Goal: Information Seeking & Learning: Check status

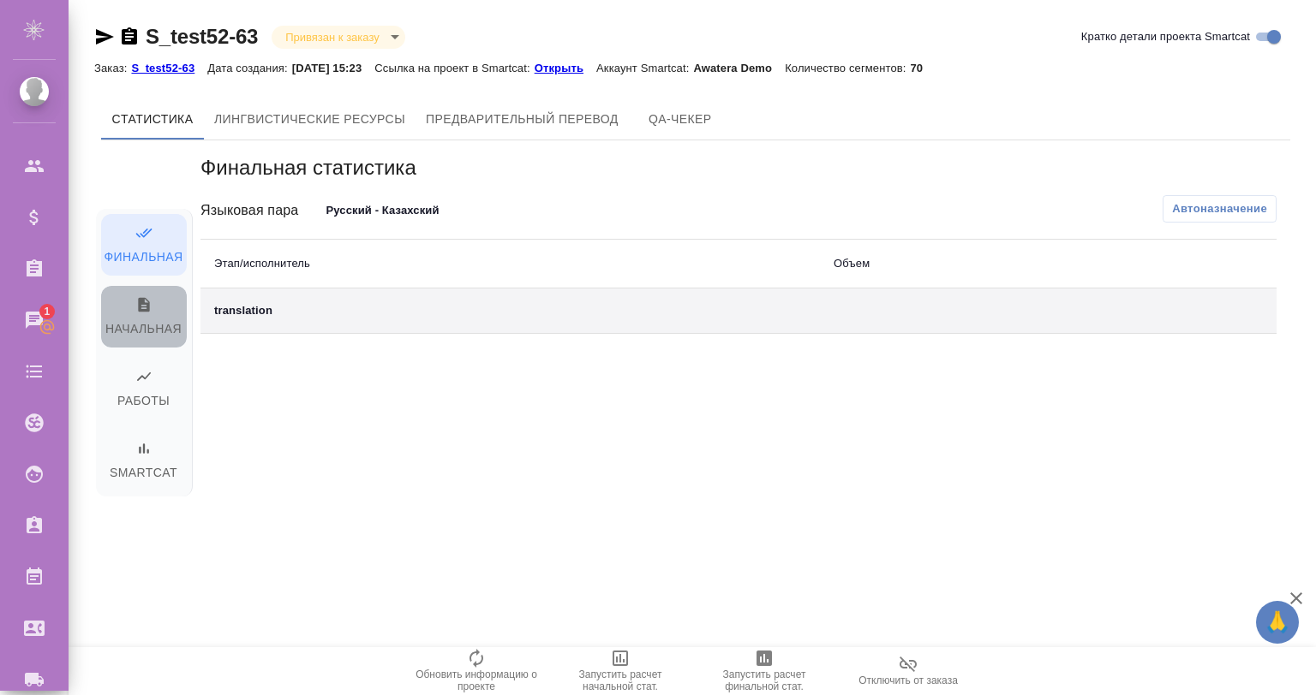
click at [140, 314] on span "Начальная" at bounding box center [143, 318] width 65 height 44
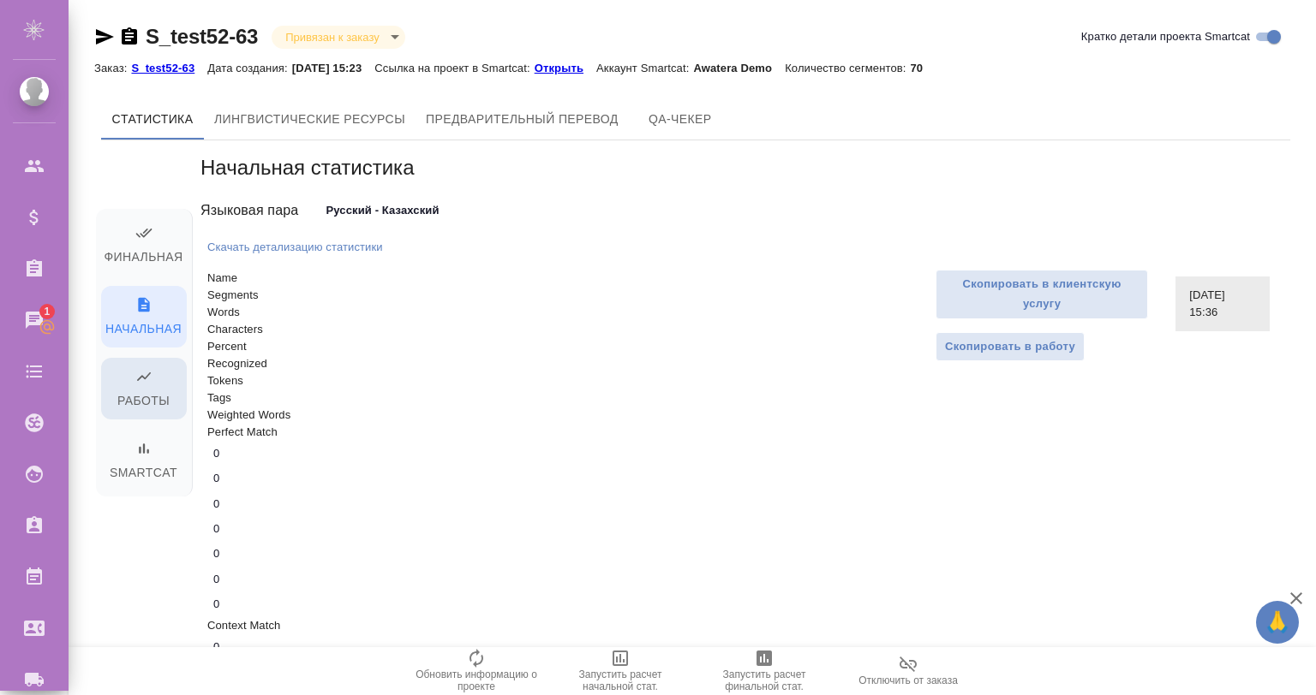
click at [151, 379] on icon "button" at bounding box center [143, 376] width 17 height 17
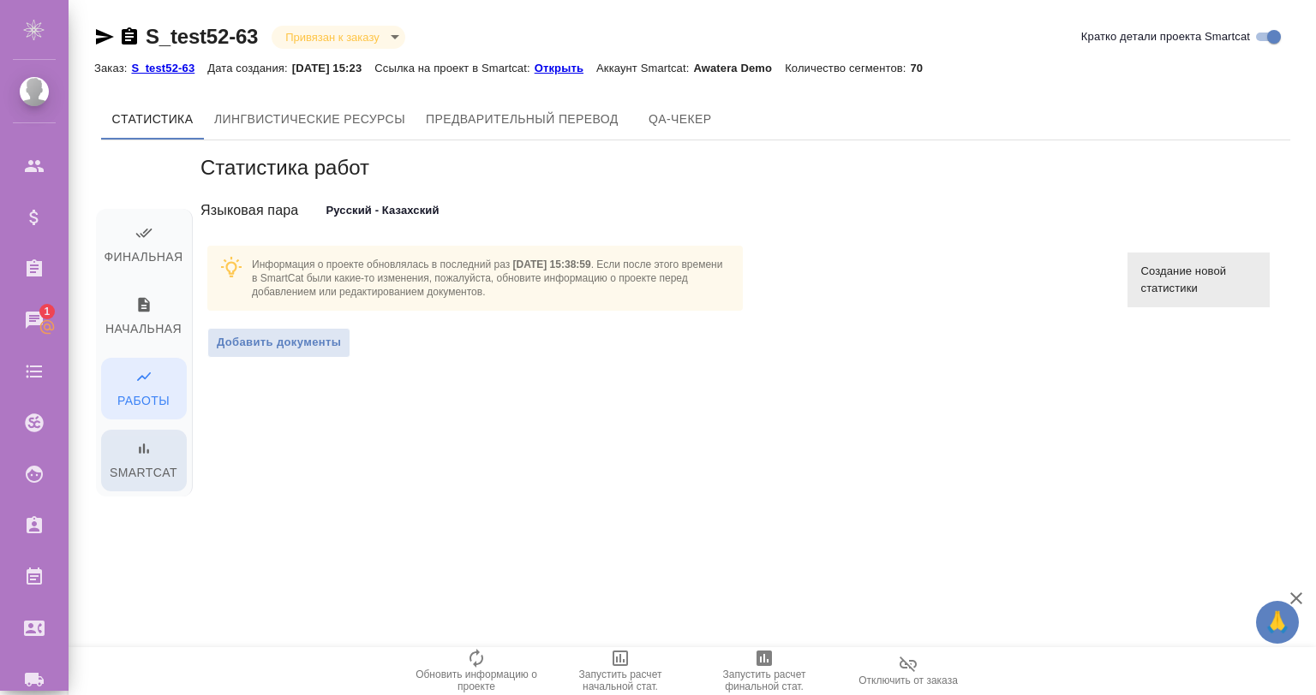
click at [154, 449] on span "Smartcat" at bounding box center [143, 462] width 65 height 44
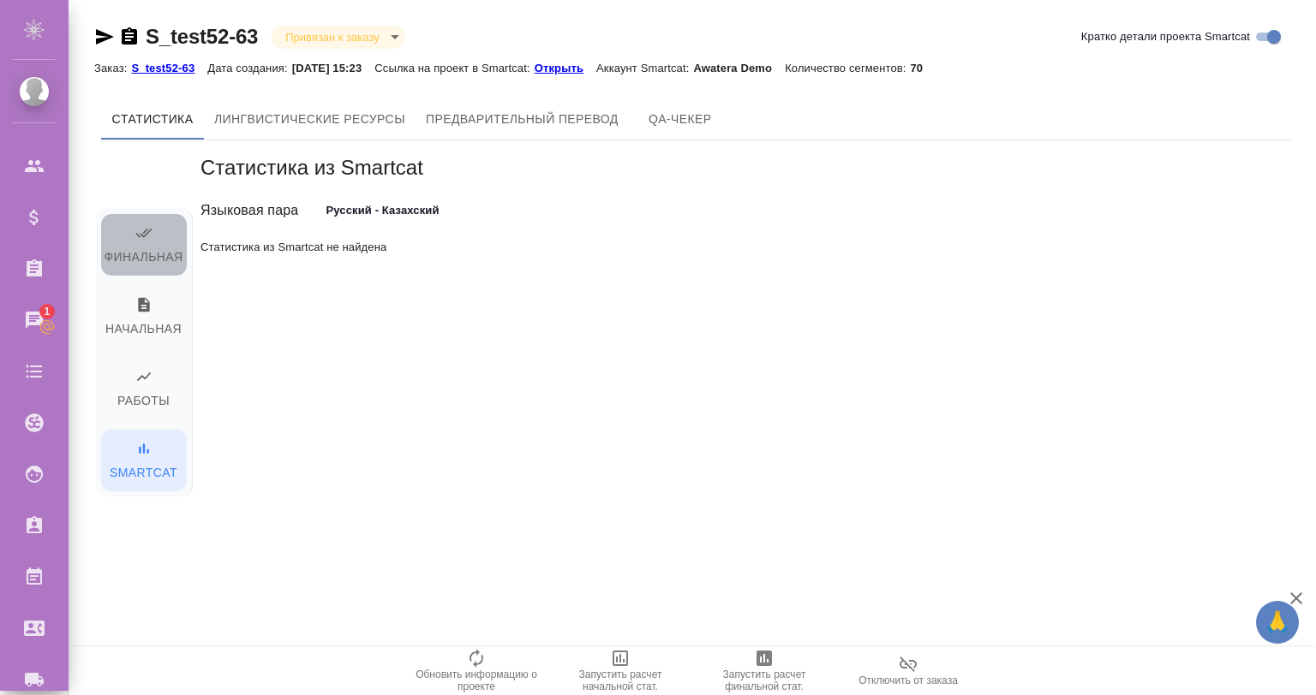
click at [157, 226] on span "Финальная" at bounding box center [143, 246] width 65 height 44
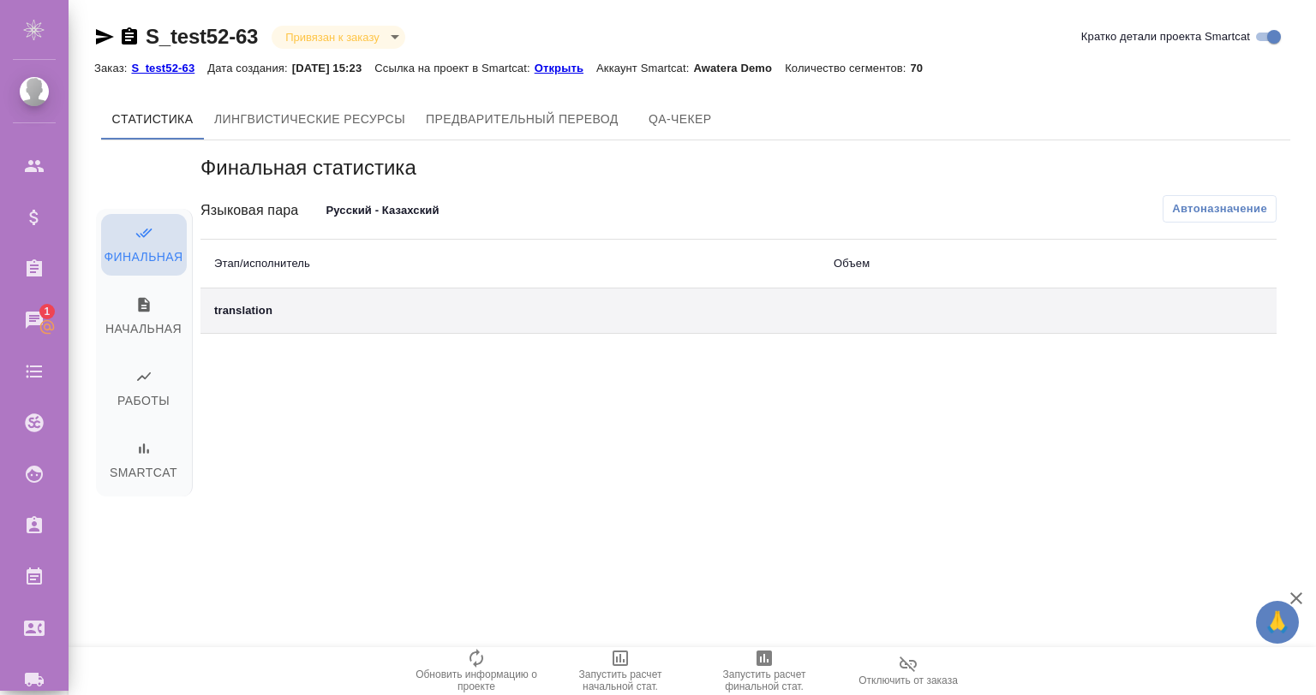
click at [140, 226] on icon "button" at bounding box center [143, 232] width 17 height 17
click at [131, 315] on span "Начальная" at bounding box center [143, 318] width 65 height 44
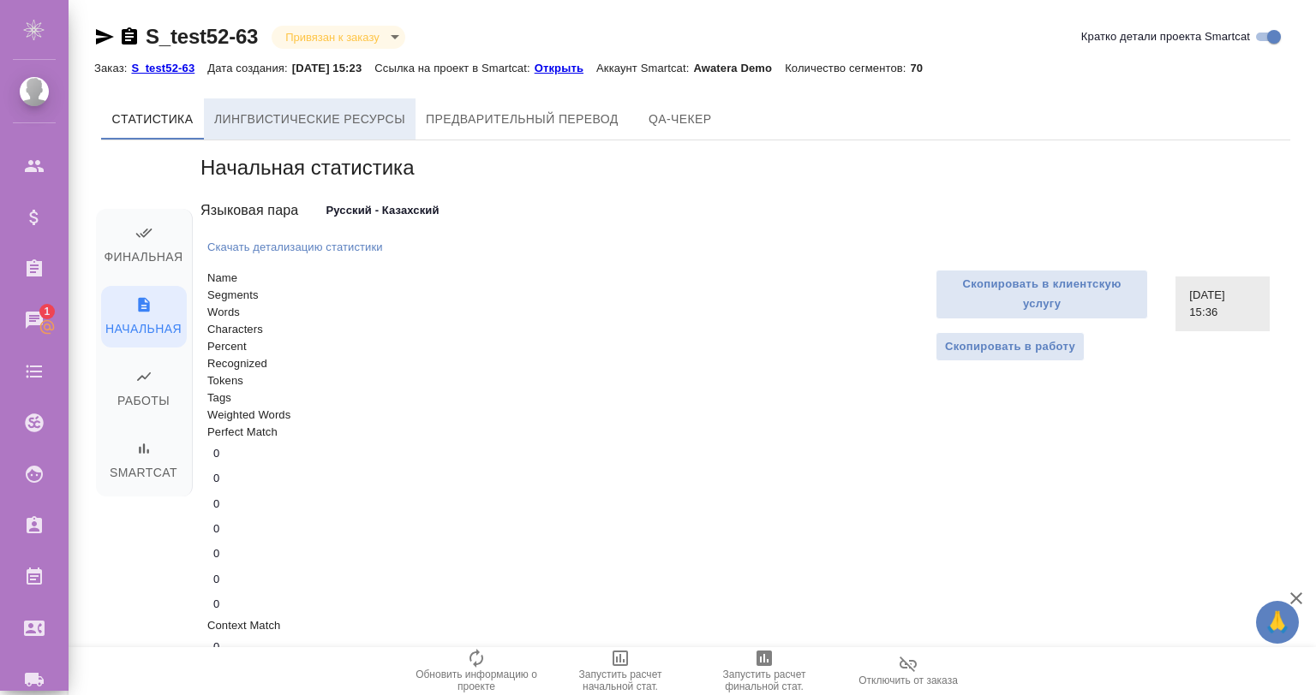
click at [225, 116] on span "Лингвистические ресурсы" at bounding box center [309, 119] width 191 height 21
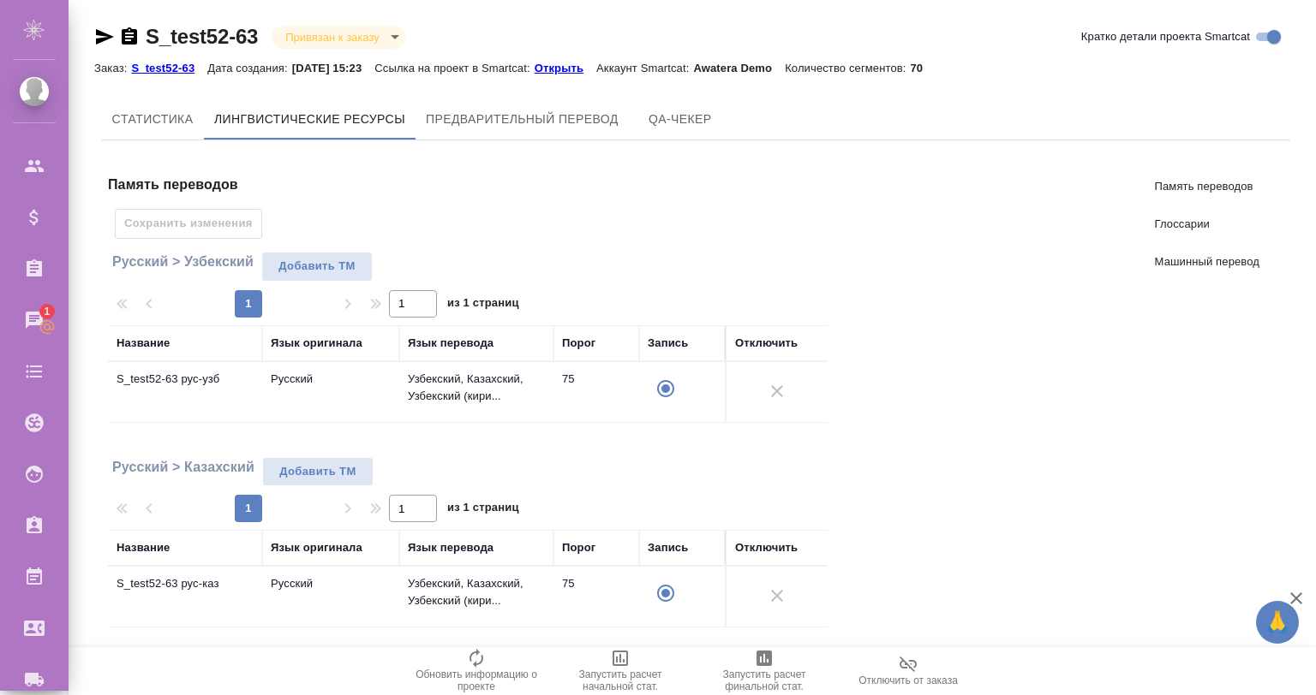
drag, startPoint x: 1311, startPoint y: 545, endPoint x: 880, endPoint y: 18, distance: 680.5
click at [1311, 0] on html "🙏 .cls-1 fill:#fff; AWATERA [PERSON_NAME] Спецификации Заказы 1 Чаты Todo Проек…" at bounding box center [658, 416] width 1316 height 833
click at [530, 118] on span "Предварительный перевод" at bounding box center [522, 119] width 193 height 21
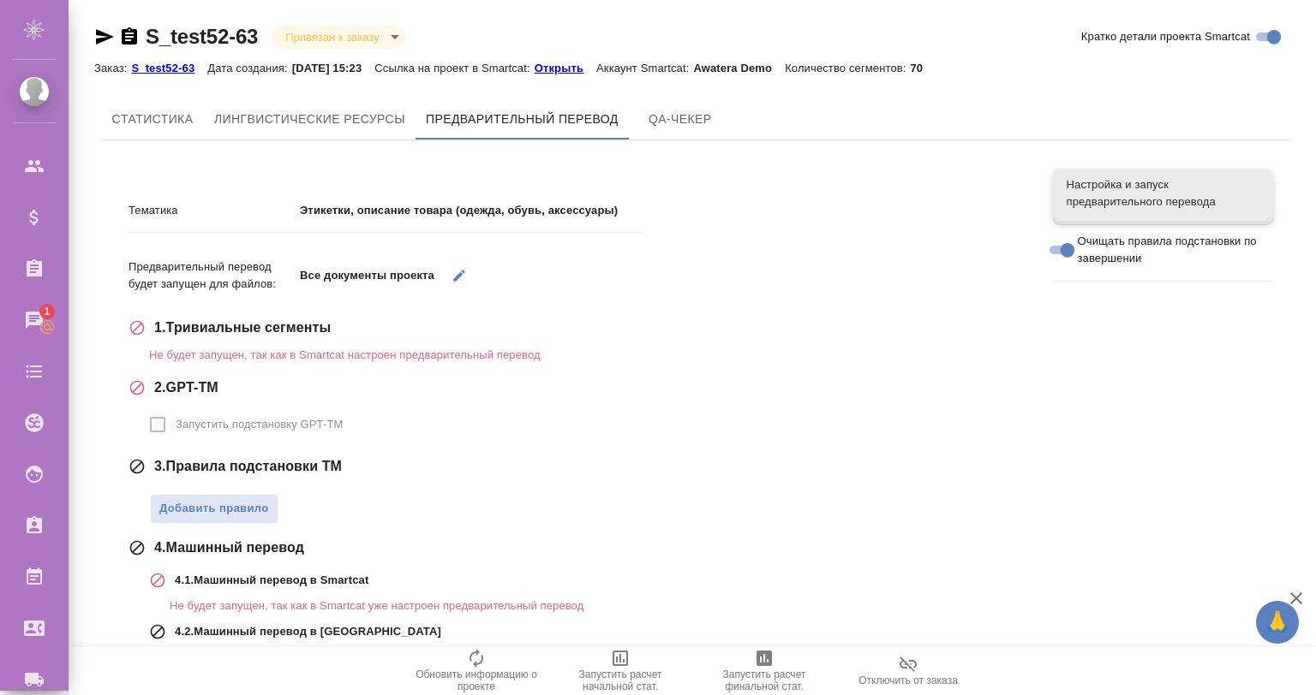
click at [408, 209] on p "Этикетки, описание товара (одежда, обувь, аксессуары)" at bounding box center [471, 210] width 343 height 17
click at [144, 120] on span "Cтатистика" at bounding box center [152, 119] width 82 height 21
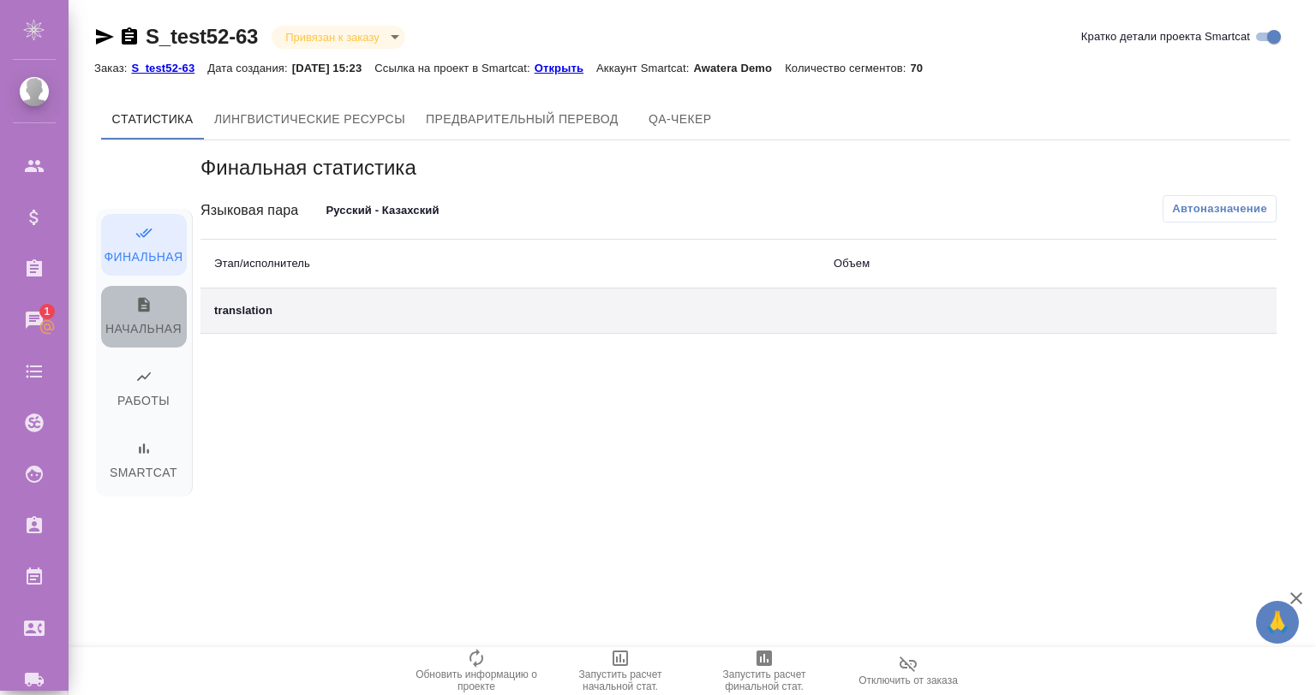
click at [149, 328] on span "Начальная" at bounding box center [143, 318] width 65 height 44
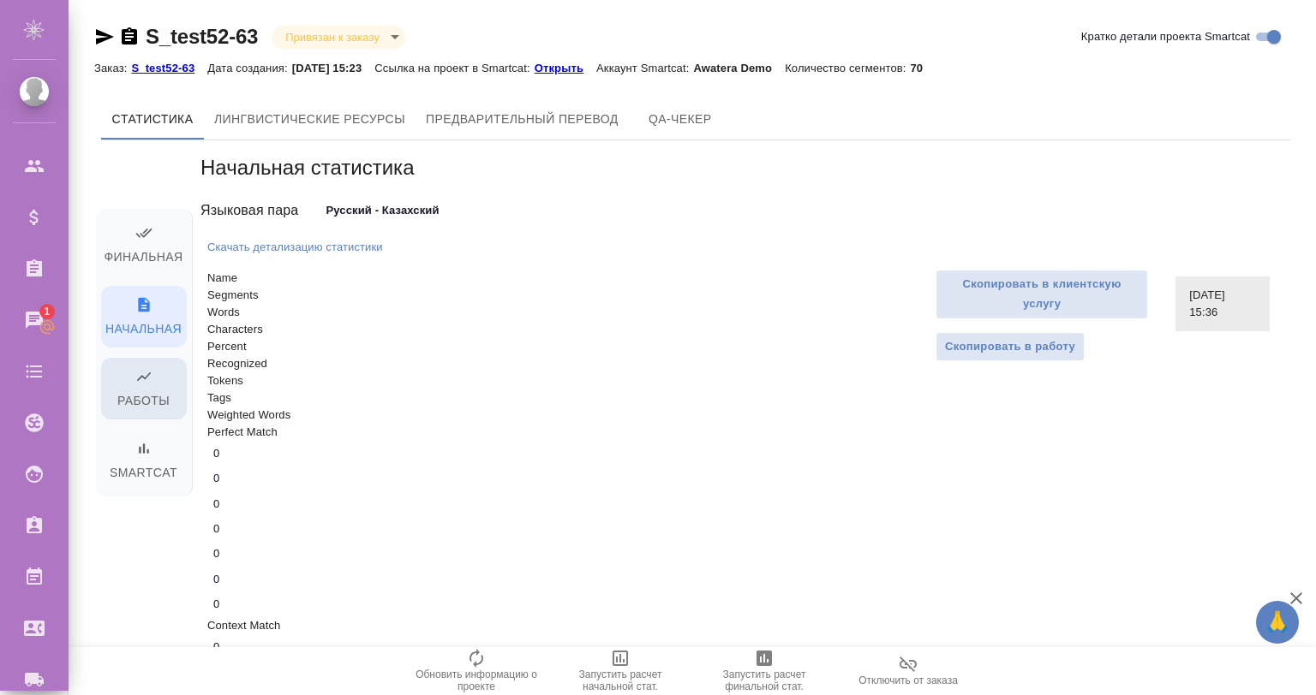
click at [145, 398] on span "Работы" at bounding box center [143, 390] width 65 height 44
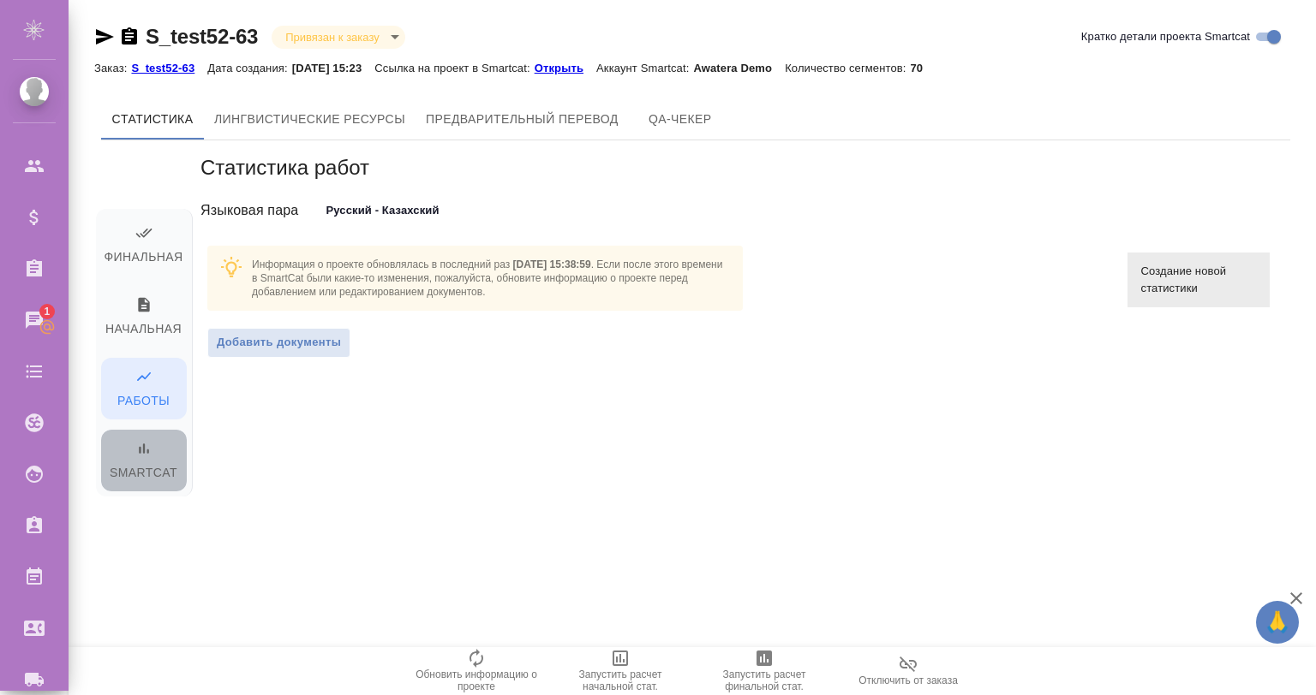
click at [146, 464] on span "Smartcat" at bounding box center [143, 462] width 65 height 44
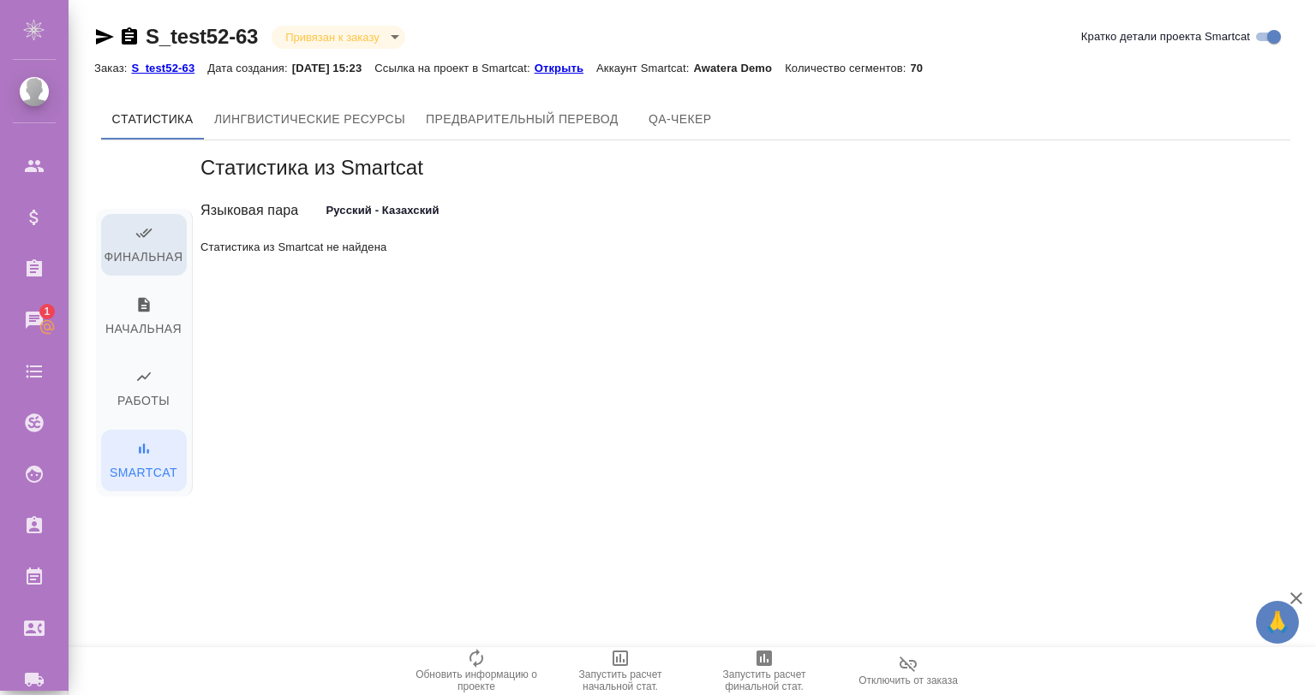
click at [135, 232] on icon "button" at bounding box center [143, 232] width 17 height 17
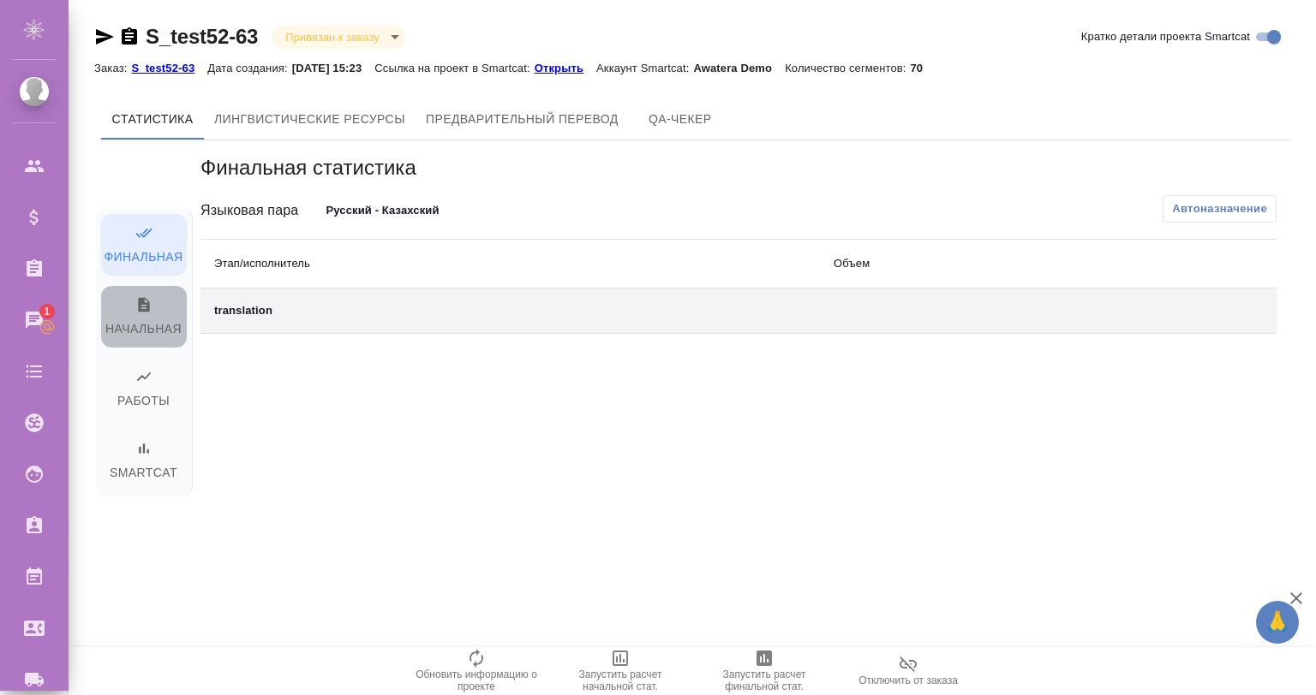
click at [151, 317] on span "Начальная" at bounding box center [143, 318] width 65 height 44
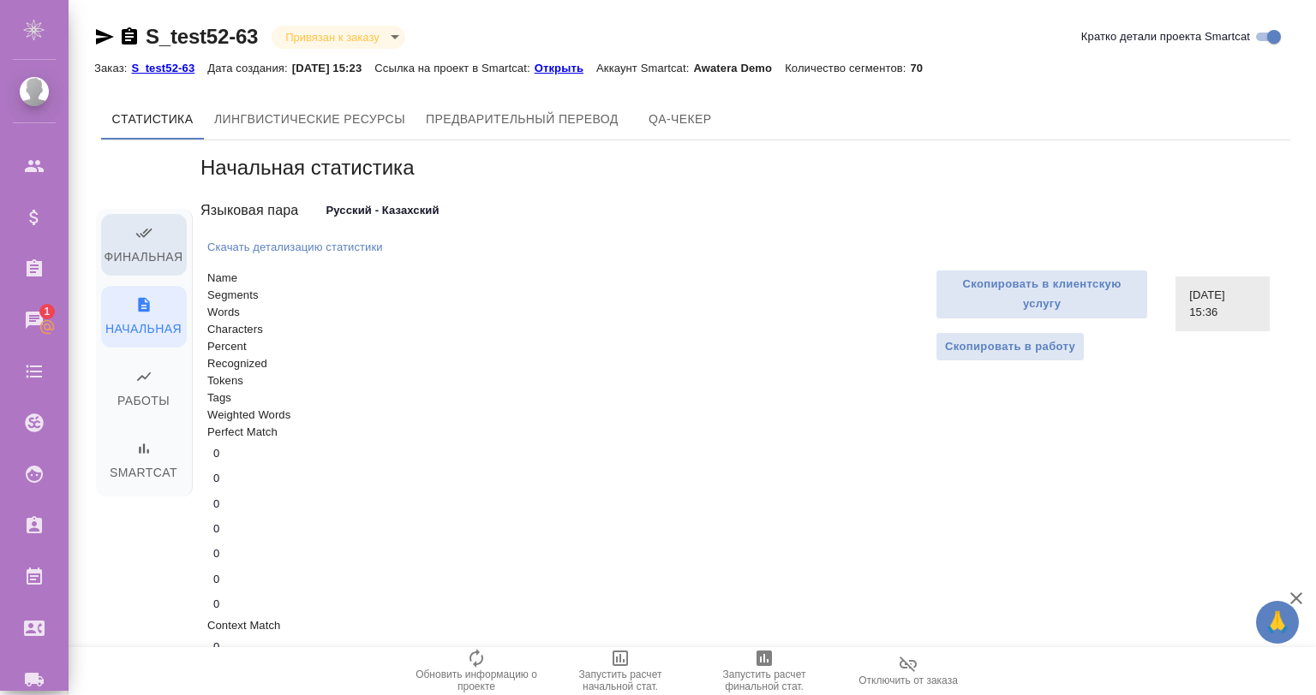
click at [157, 255] on span "Финальная" at bounding box center [143, 246] width 65 height 44
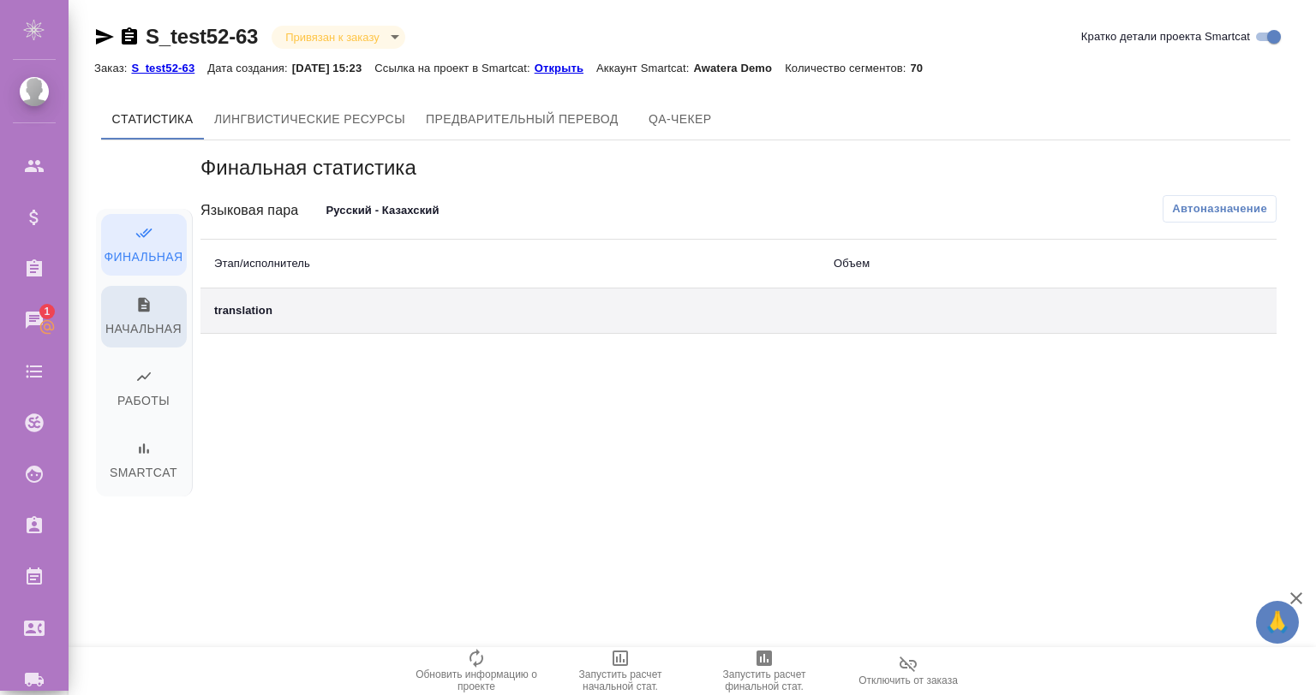
click at [146, 325] on span "Начальная" at bounding box center [143, 318] width 65 height 44
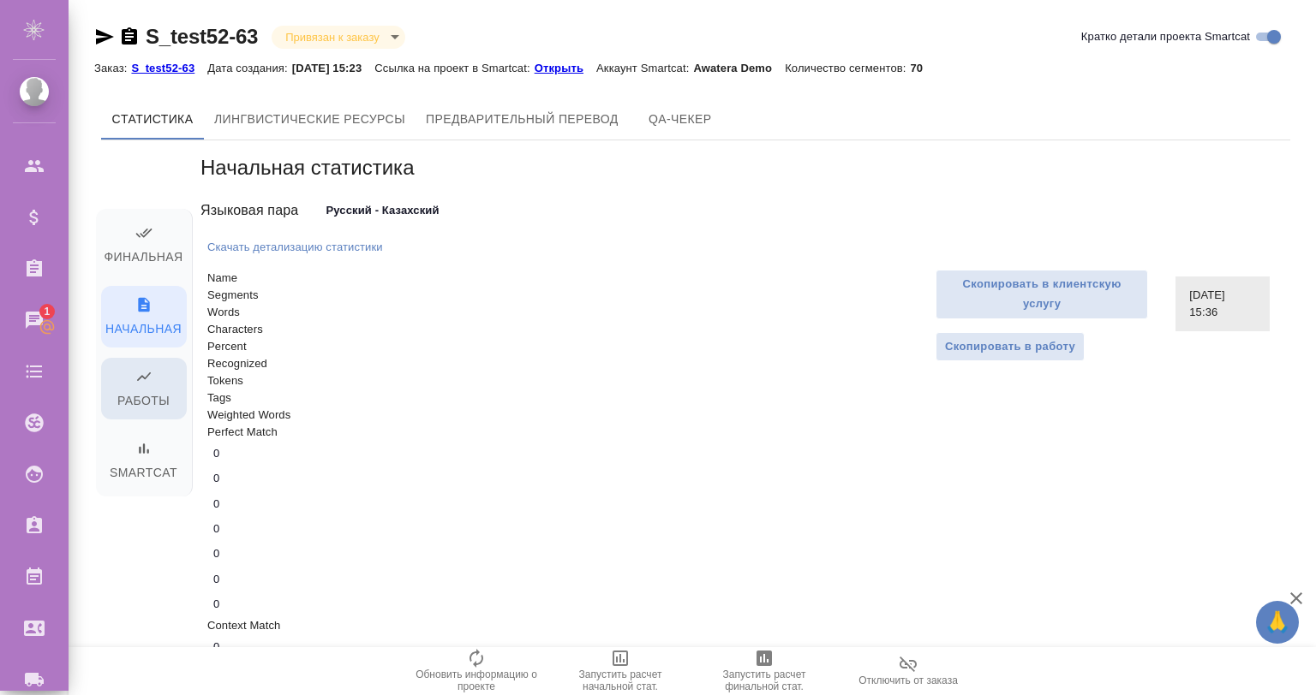
click at [153, 386] on span "Работы" at bounding box center [143, 390] width 65 height 44
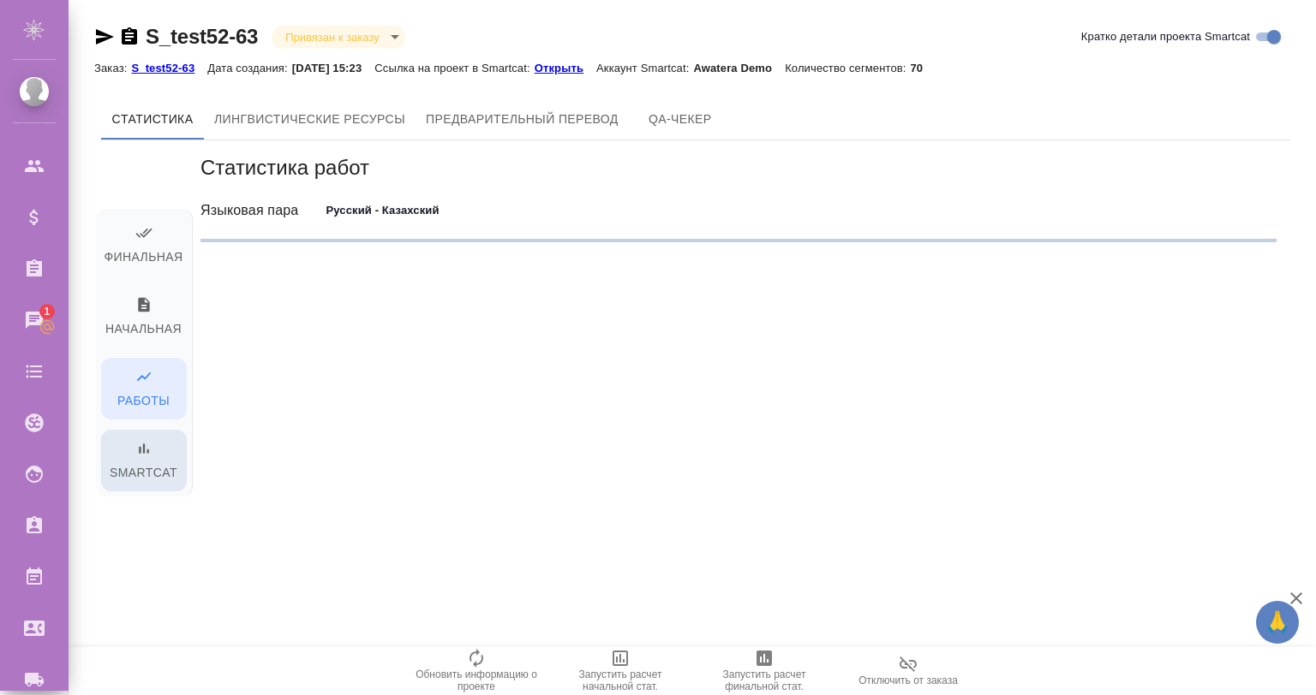
click at [162, 450] on span "Smartcat" at bounding box center [143, 462] width 65 height 44
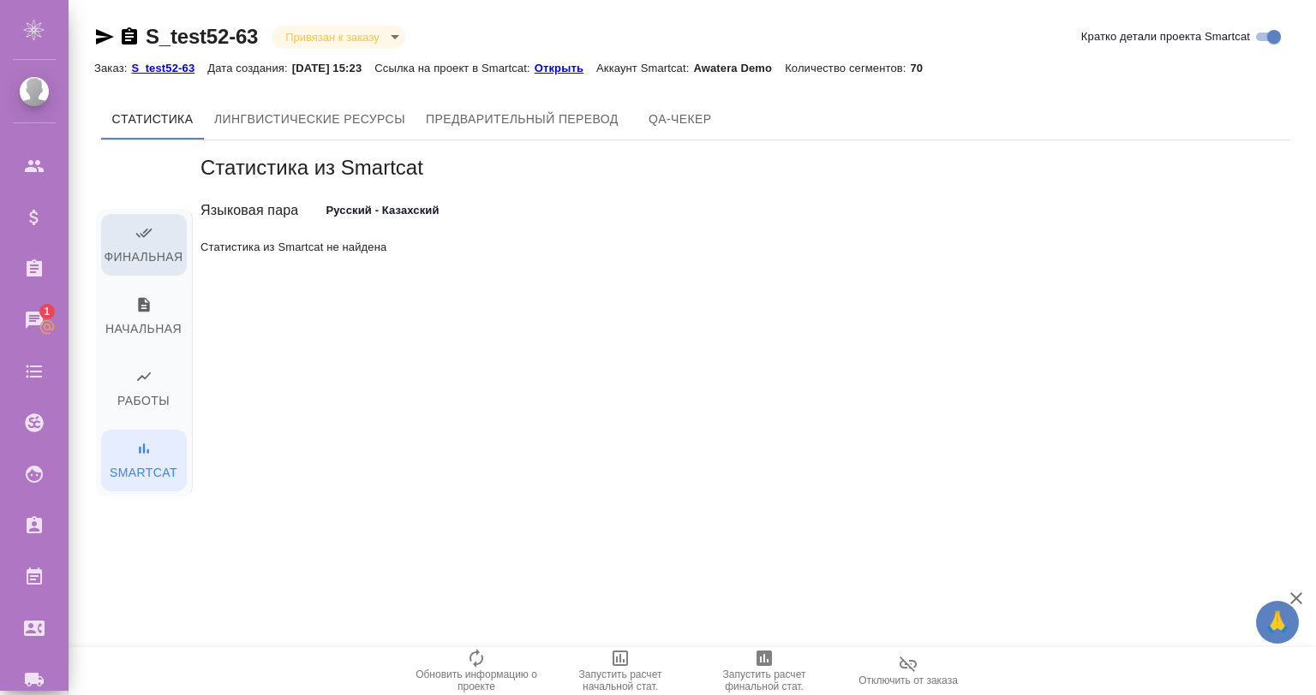
click at [161, 228] on span "Финальная" at bounding box center [143, 246] width 65 height 44
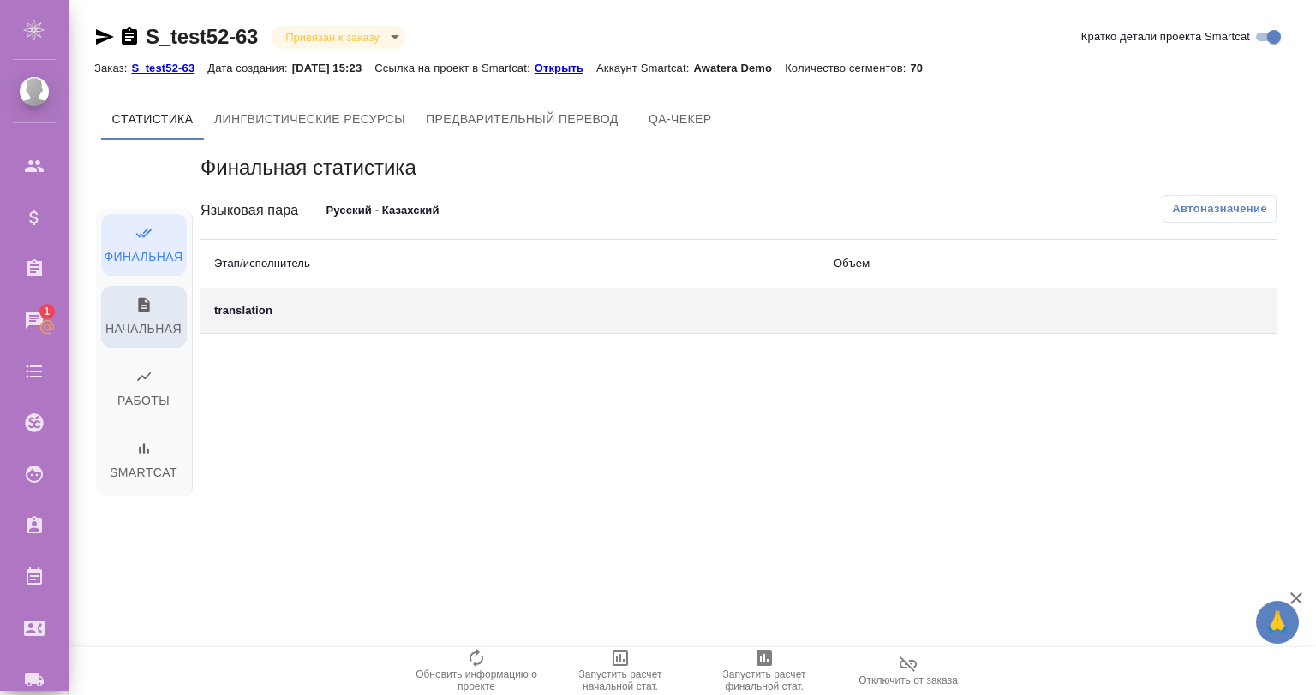
click at [158, 305] on span "Начальная" at bounding box center [143, 318] width 65 height 44
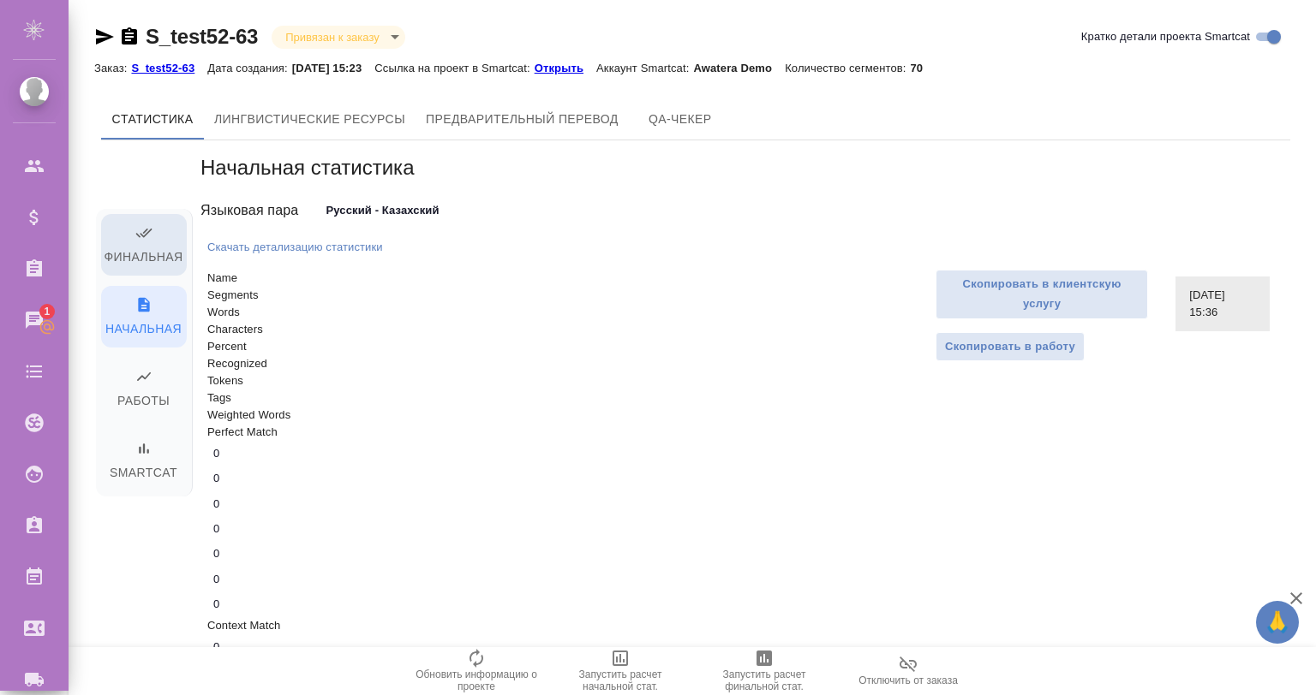
click at [141, 267] on span "Финальная" at bounding box center [143, 246] width 65 height 44
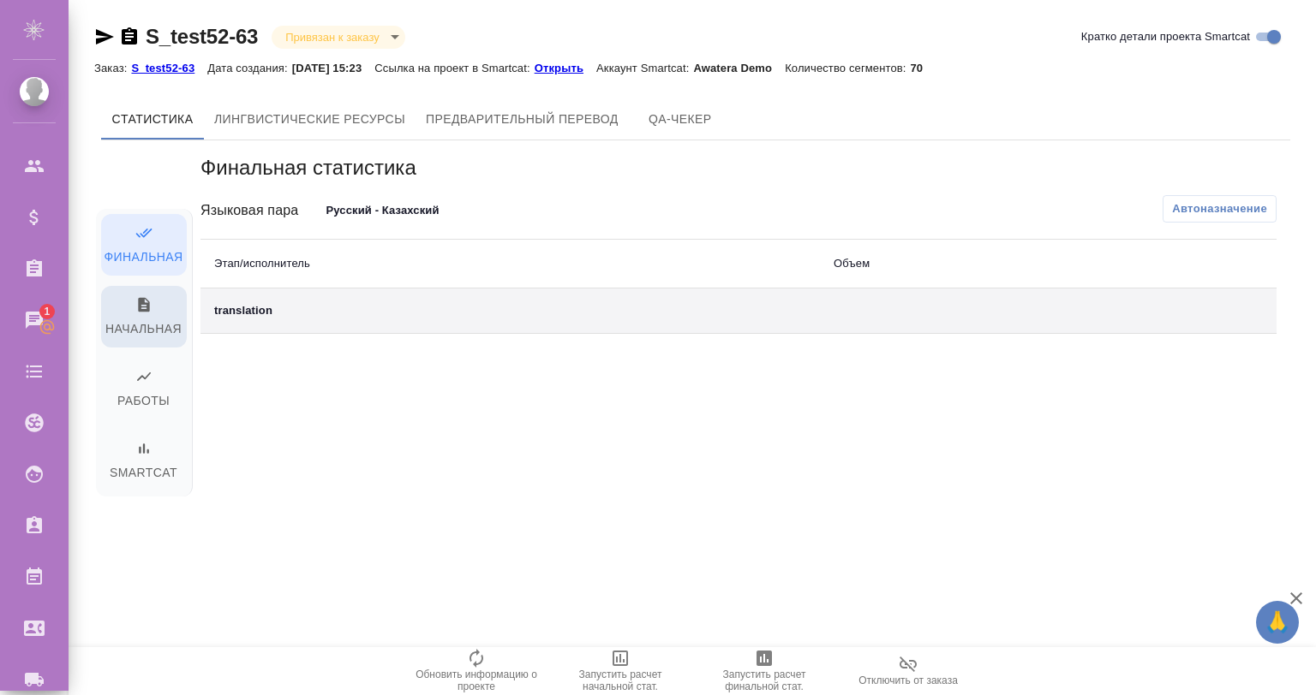
click at [139, 298] on icon "button" at bounding box center [143, 305] width 11 height 15
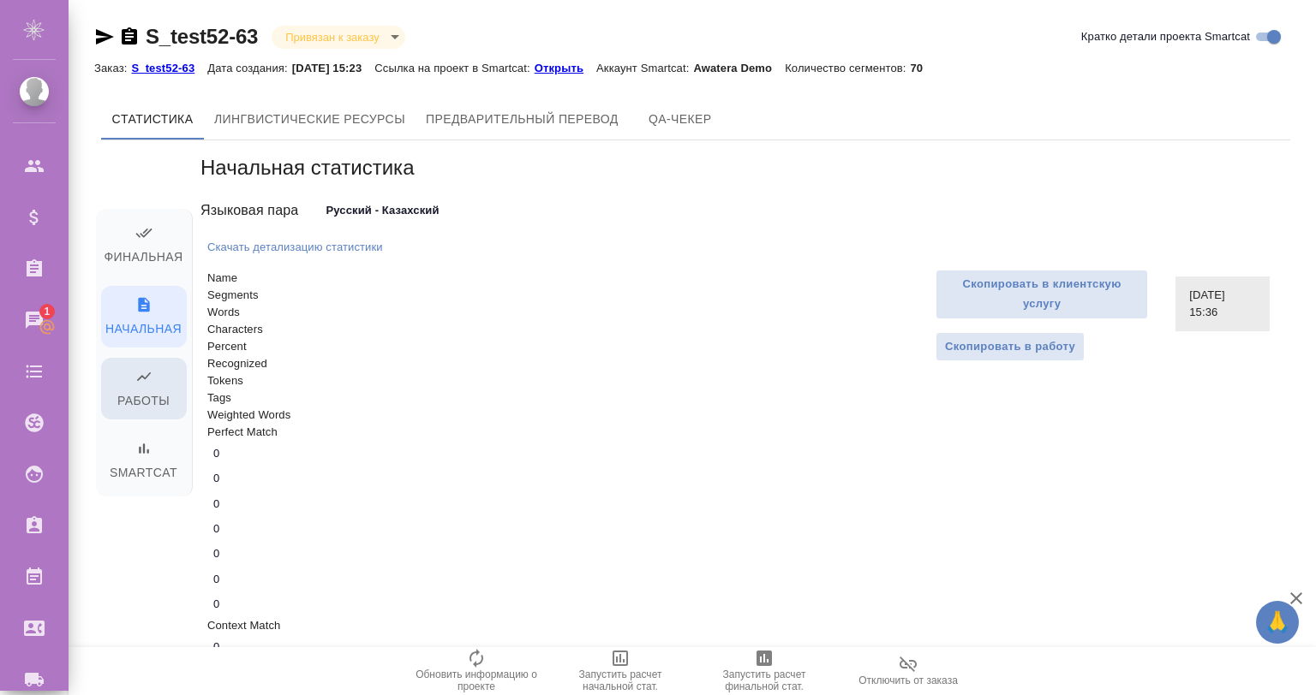
click at [139, 393] on span "Работы" at bounding box center [143, 390] width 65 height 44
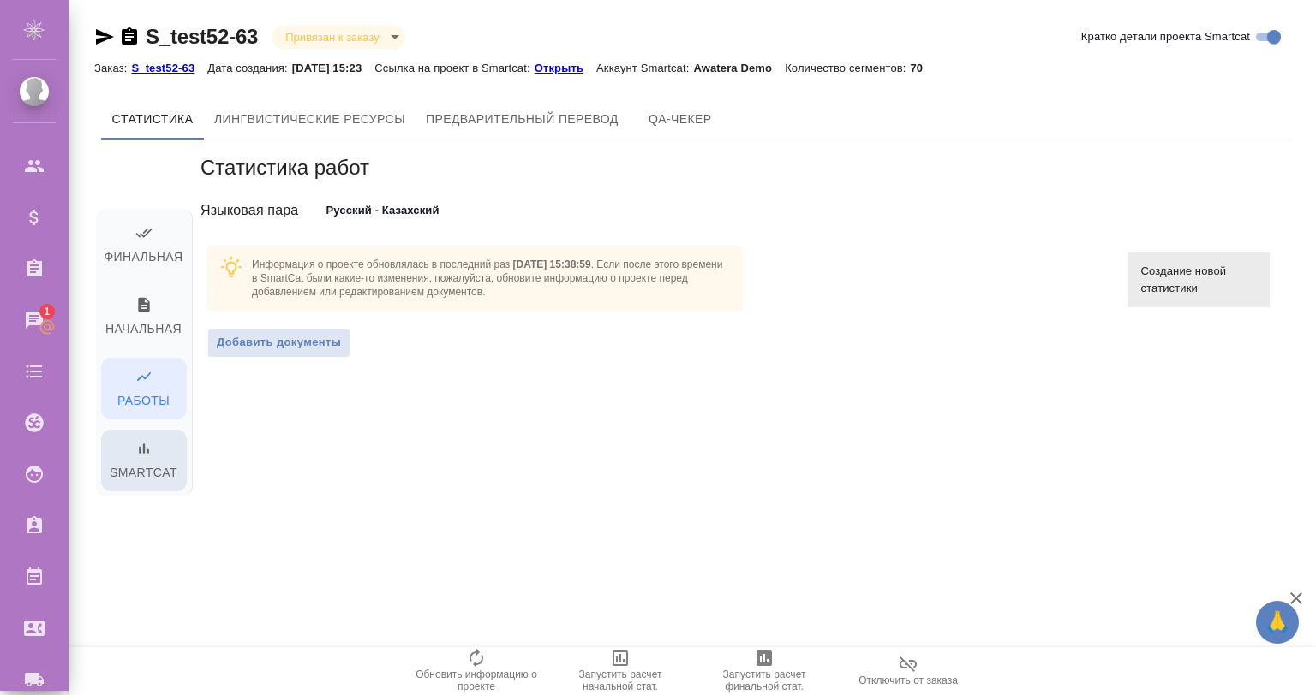
click at [135, 459] on span "Smartcat" at bounding box center [143, 462] width 65 height 44
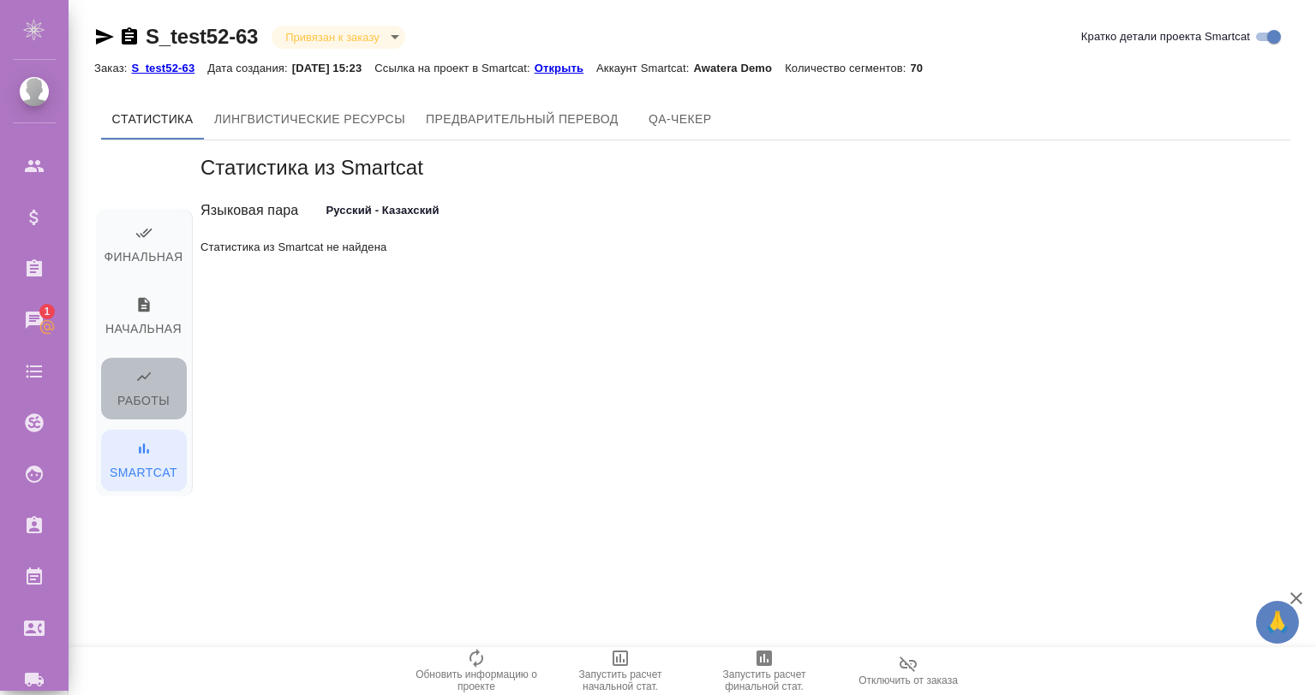
click at [138, 388] on span "Работы" at bounding box center [143, 390] width 65 height 44
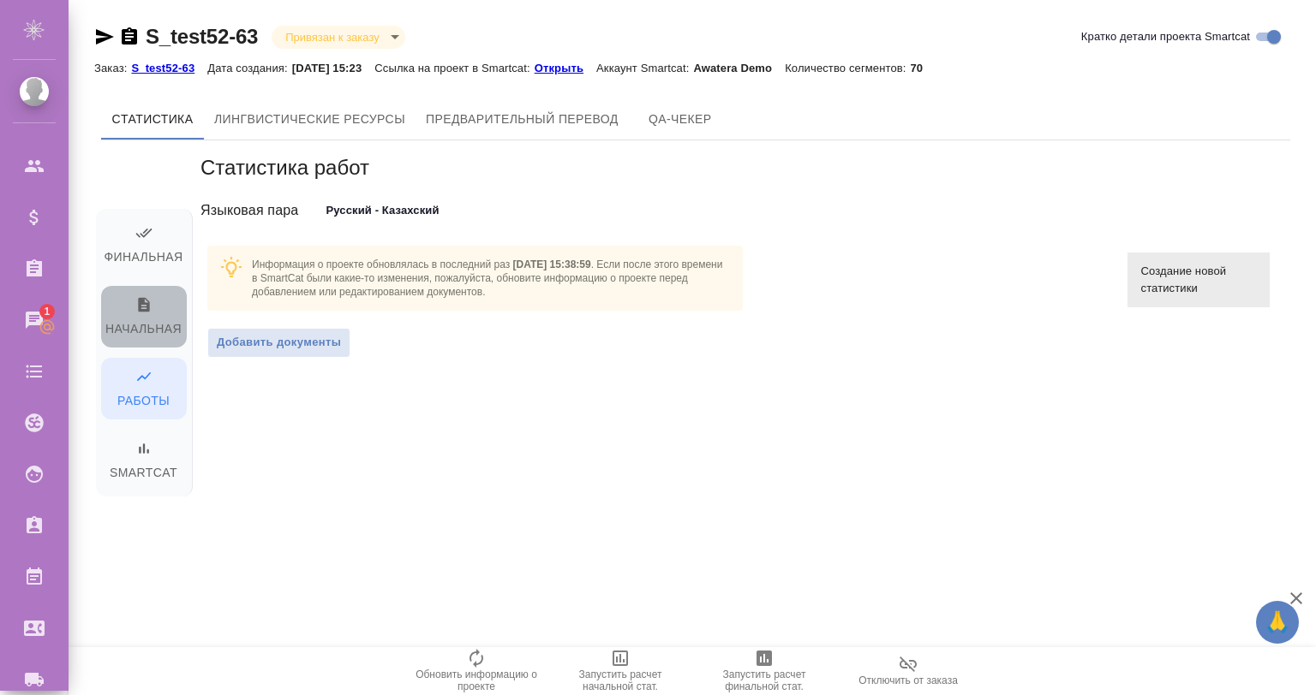
click at [140, 319] on span "Начальная" at bounding box center [143, 318] width 65 height 44
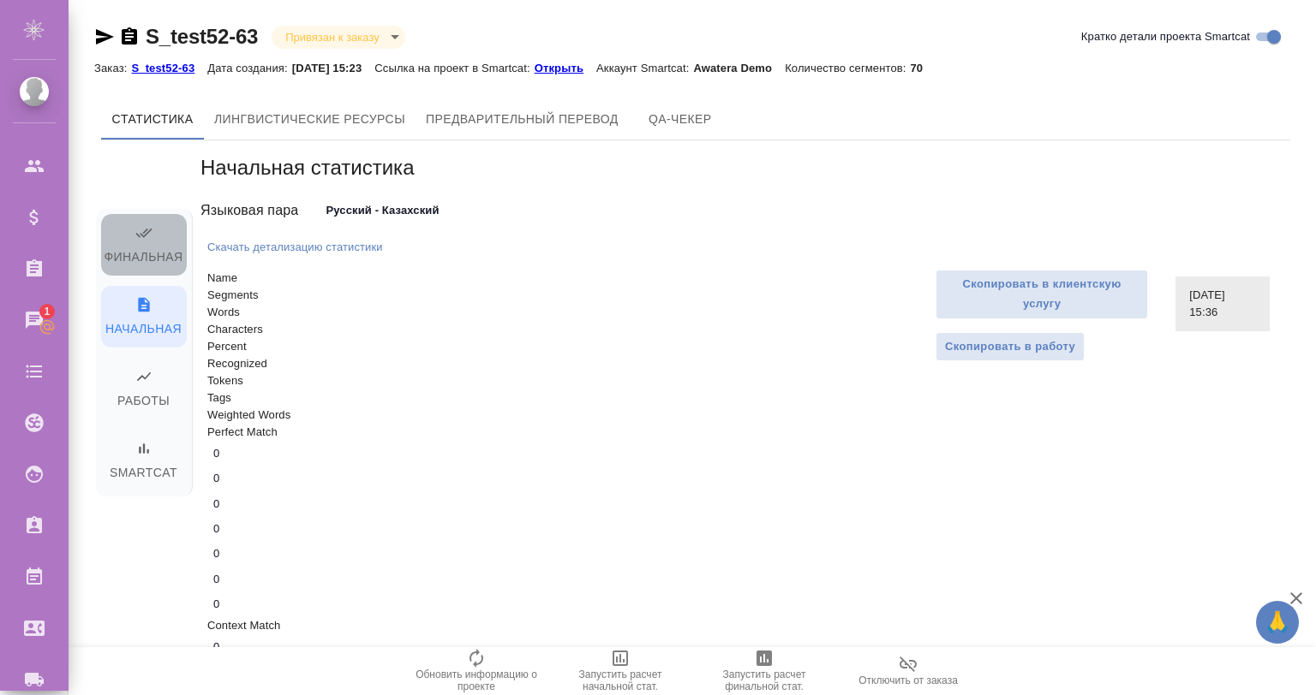
click at [154, 240] on span "Финальная" at bounding box center [143, 246] width 65 height 44
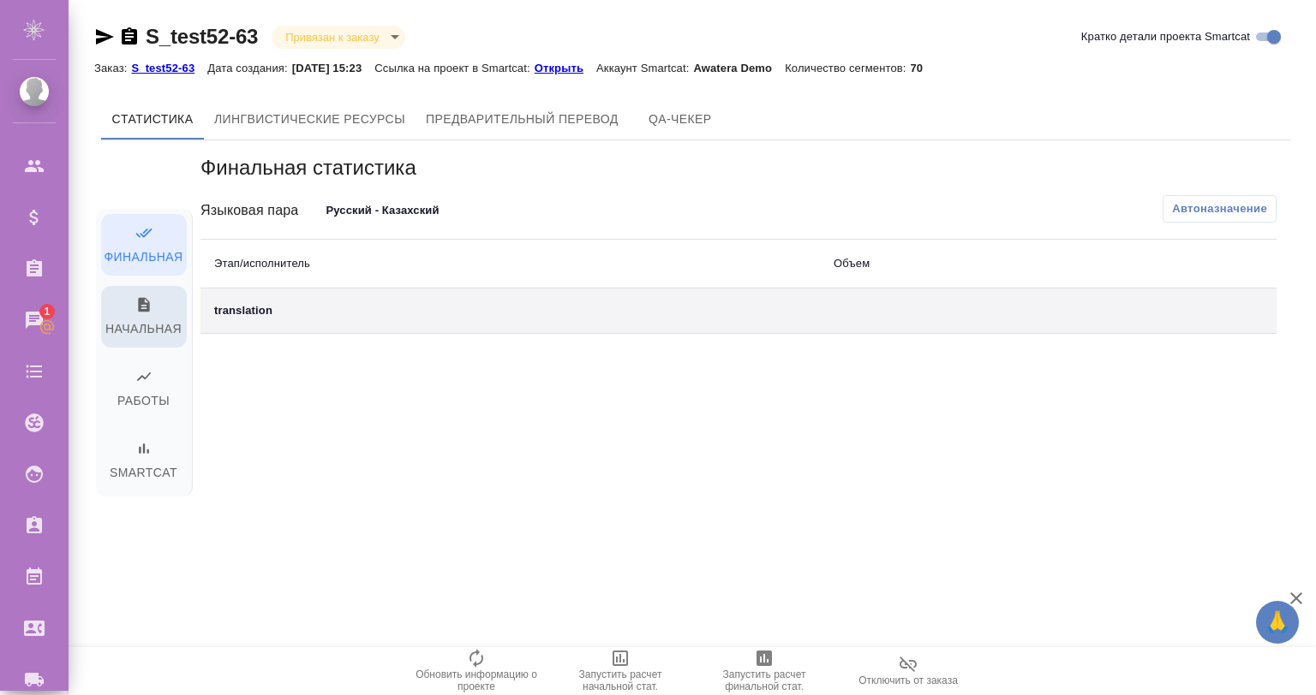
click at [151, 324] on span "Начальная" at bounding box center [143, 318] width 65 height 44
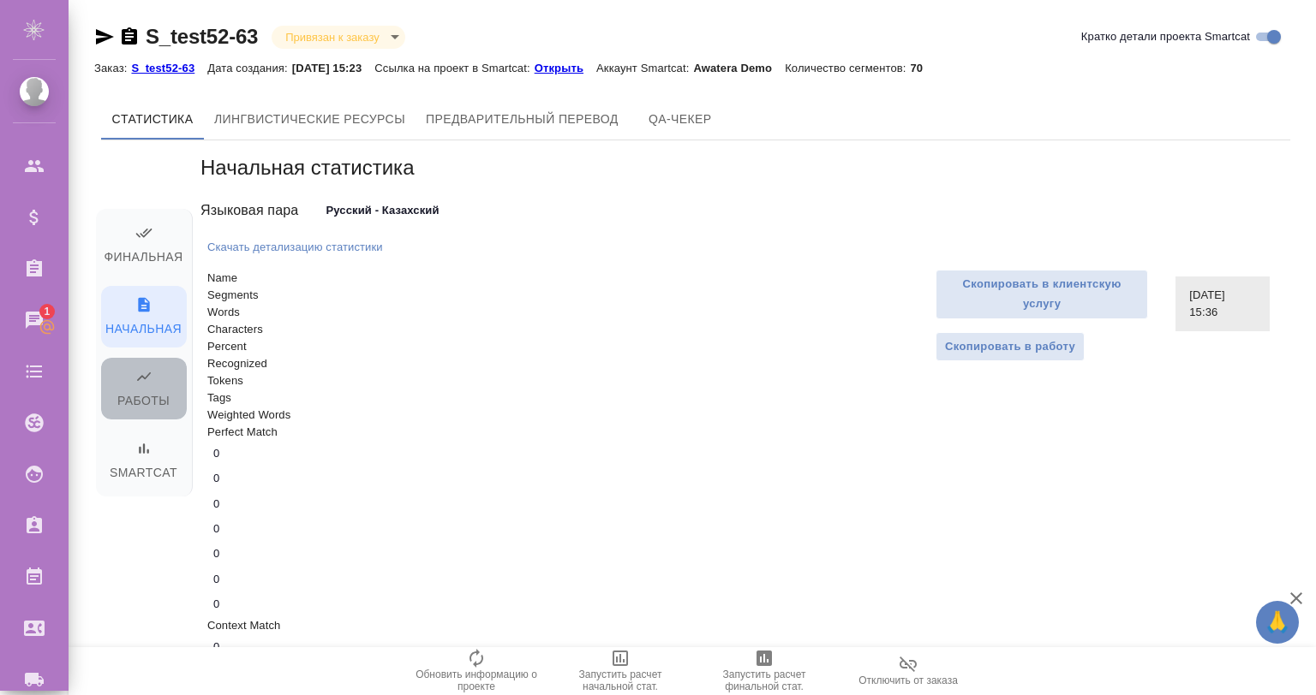
click at [149, 379] on icon "button" at bounding box center [143, 376] width 17 height 17
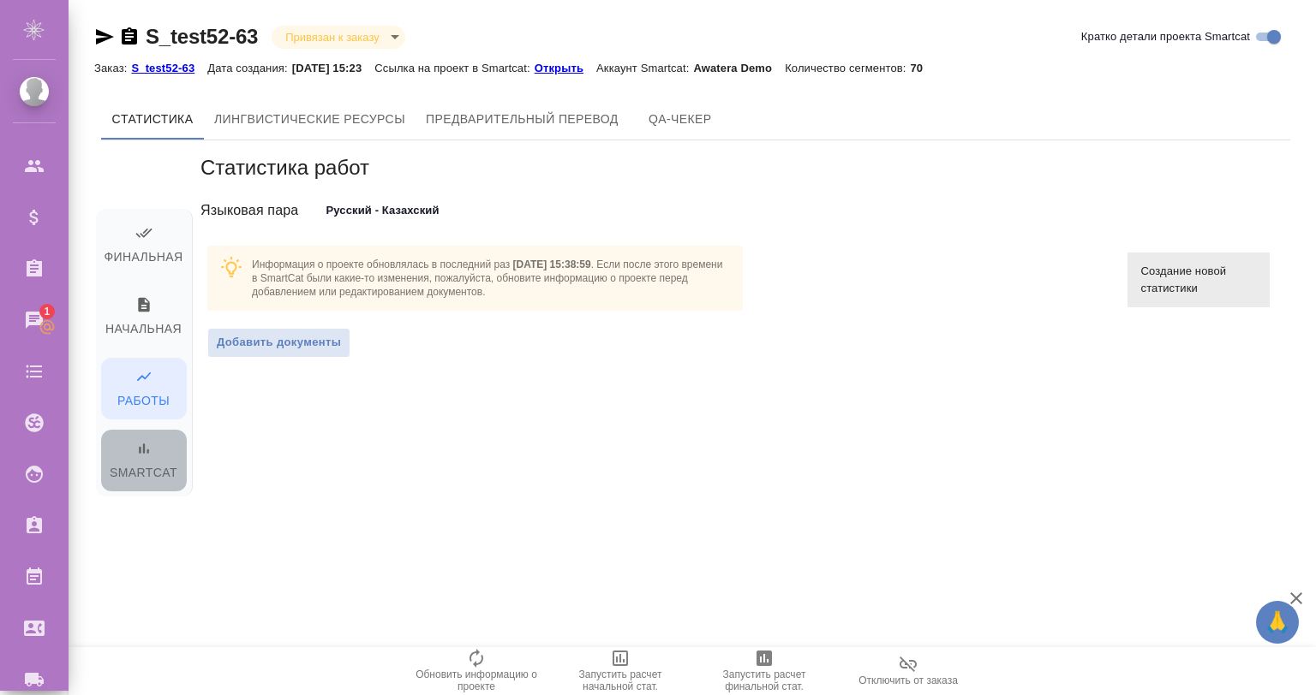
click at [148, 449] on icon "button" at bounding box center [143, 448] width 17 height 17
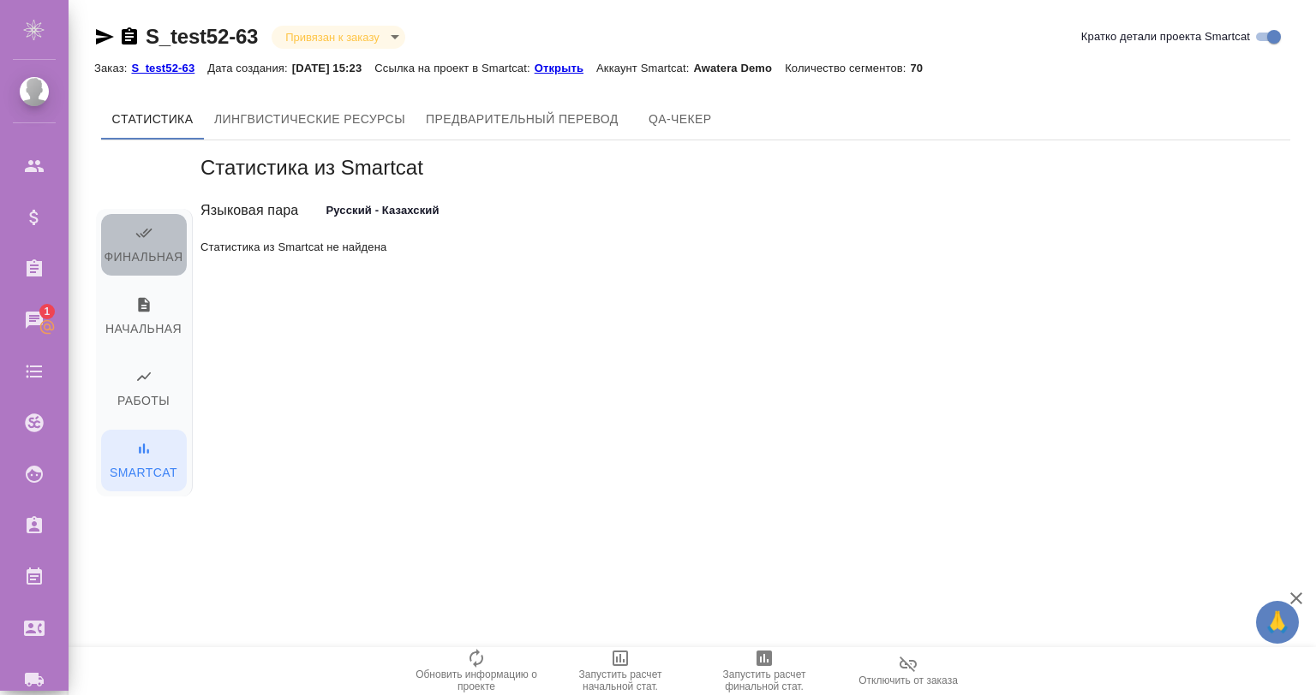
click at [164, 247] on span "Финальная" at bounding box center [143, 246] width 65 height 44
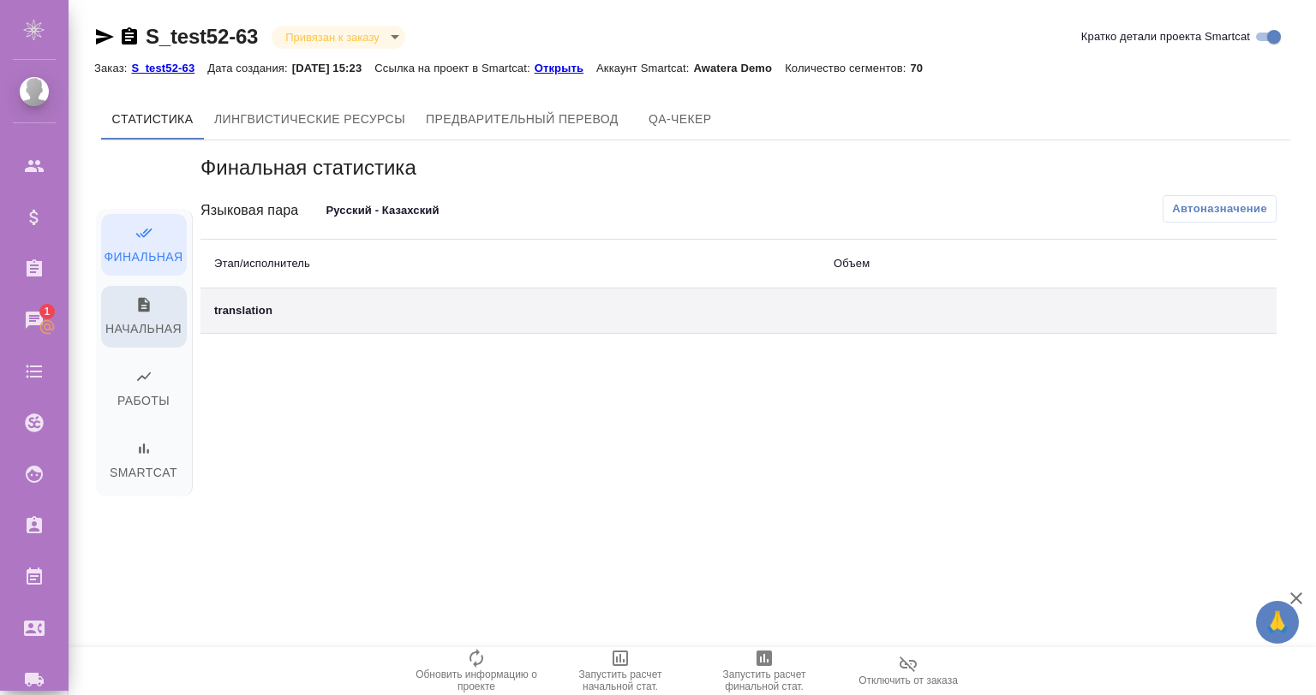
click at [148, 322] on span "Начальная" at bounding box center [143, 318] width 65 height 44
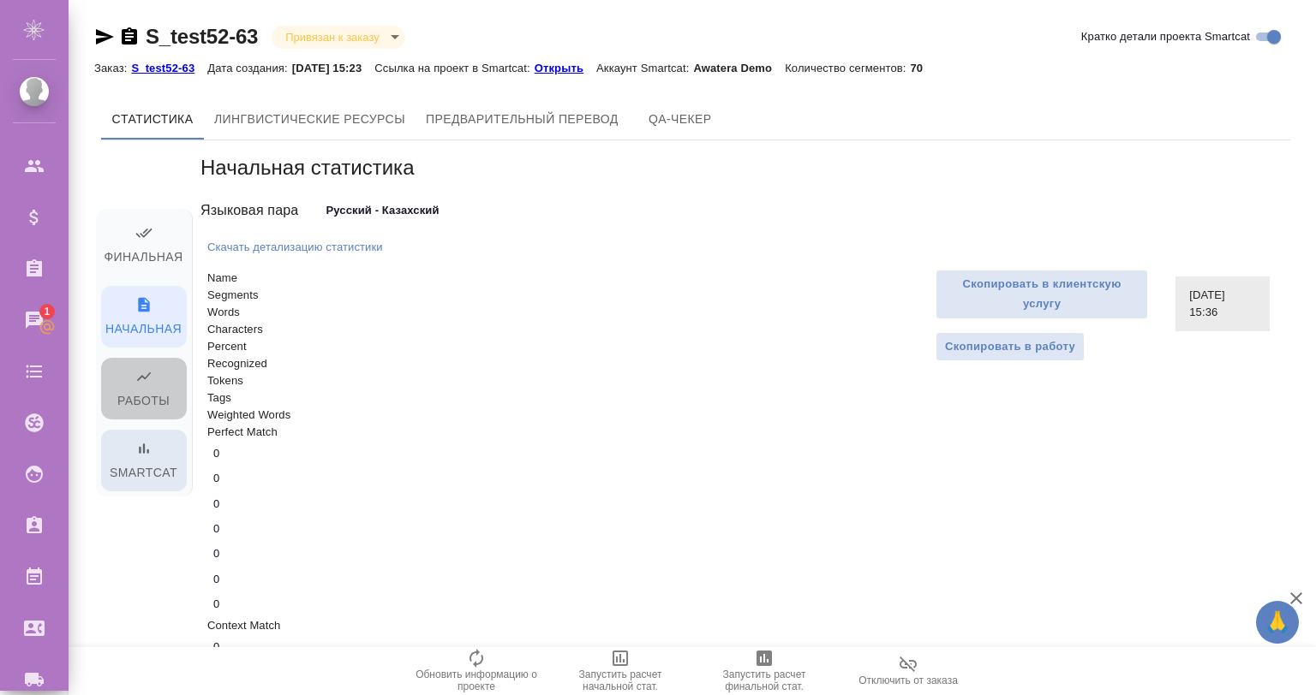
drag, startPoint x: 140, startPoint y: 384, endPoint x: 146, endPoint y: 456, distance: 72.1
click at [140, 385] on span "Работы" at bounding box center [143, 390] width 65 height 44
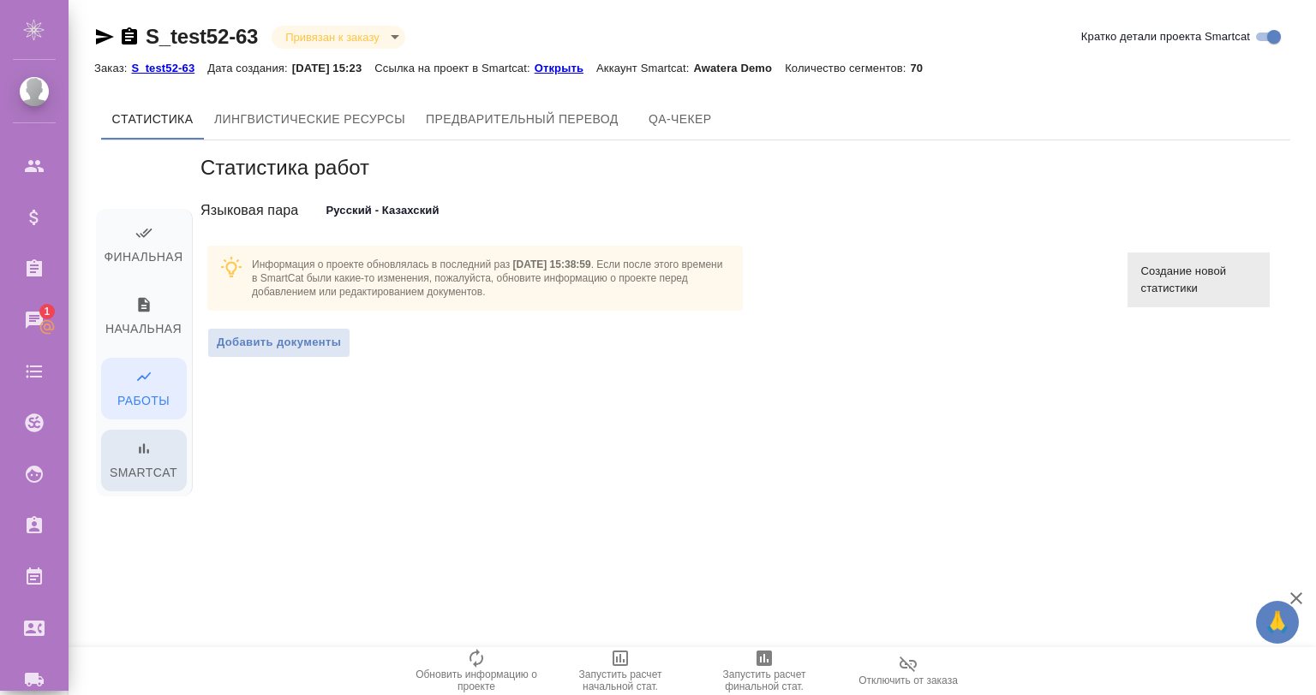
click at [144, 461] on span "Smartcat" at bounding box center [143, 462] width 65 height 44
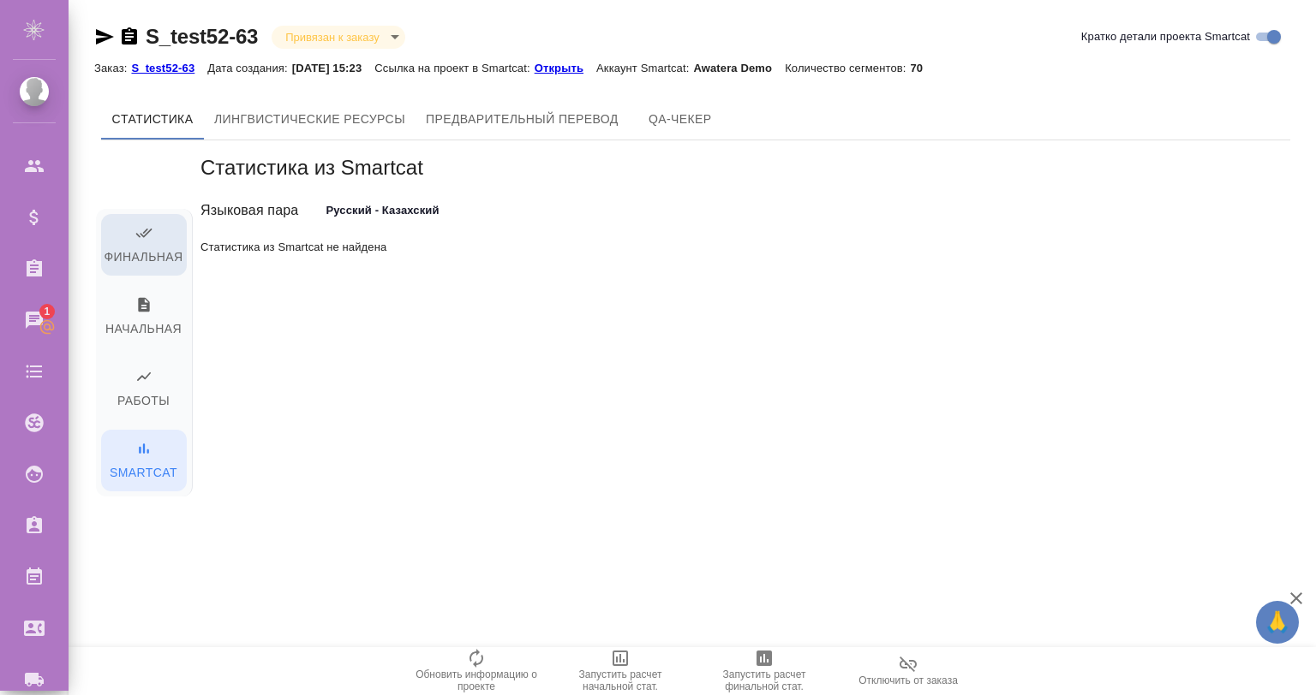
click at [158, 247] on span "Финальная" at bounding box center [143, 246] width 65 height 44
click at [152, 313] on span "Начальная" at bounding box center [143, 318] width 65 height 44
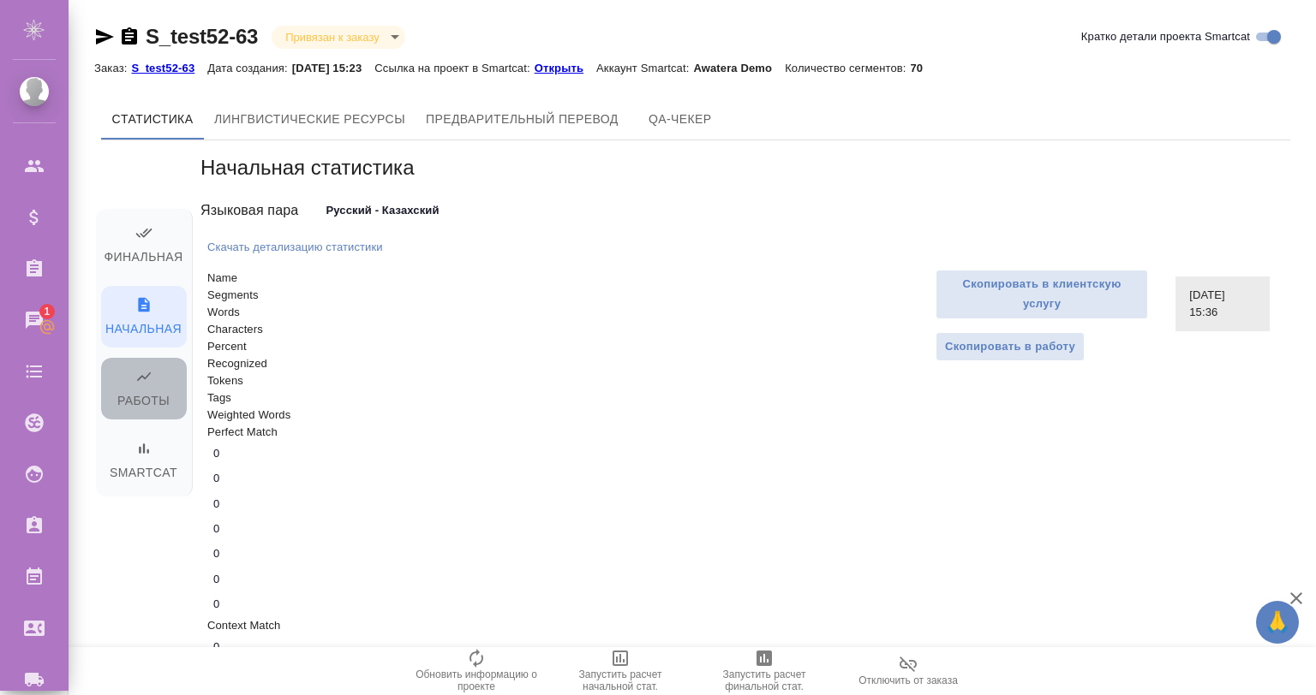
click at [140, 387] on span "Работы" at bounding box center [143, 390] width 65 height 44
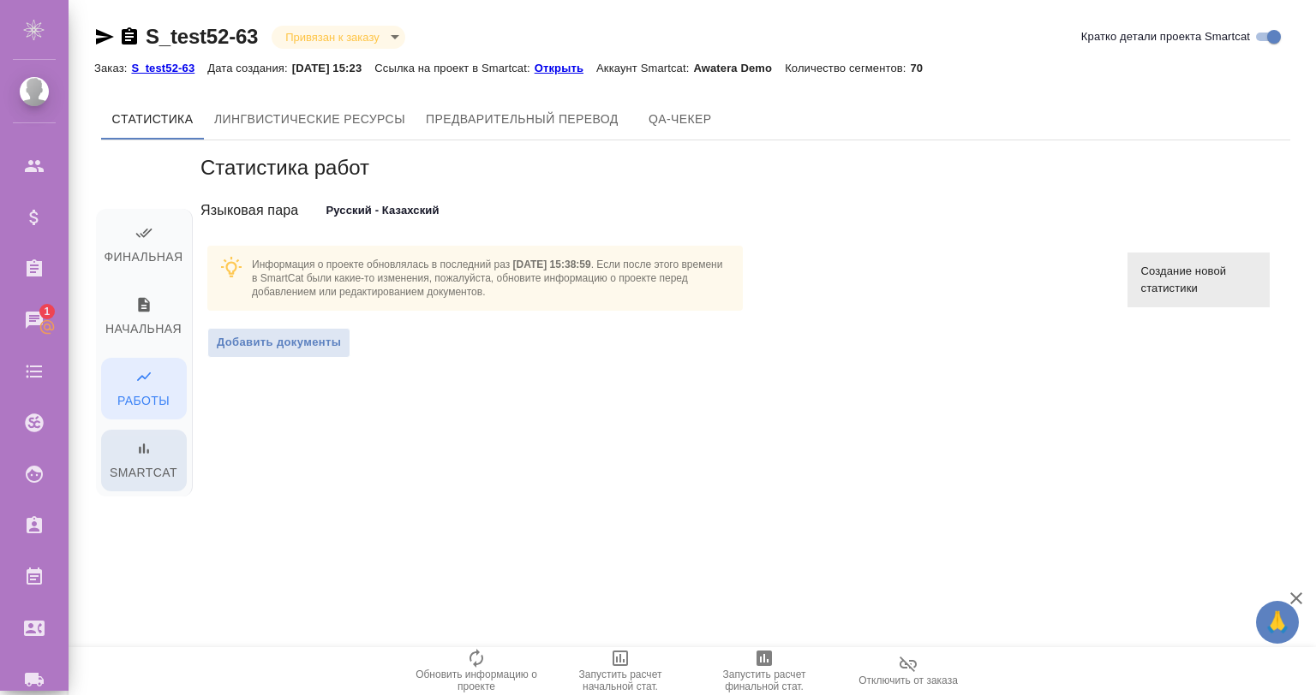
click at [139, 449] on icon "button" at bounding box center [144, 449] width 10 height 10
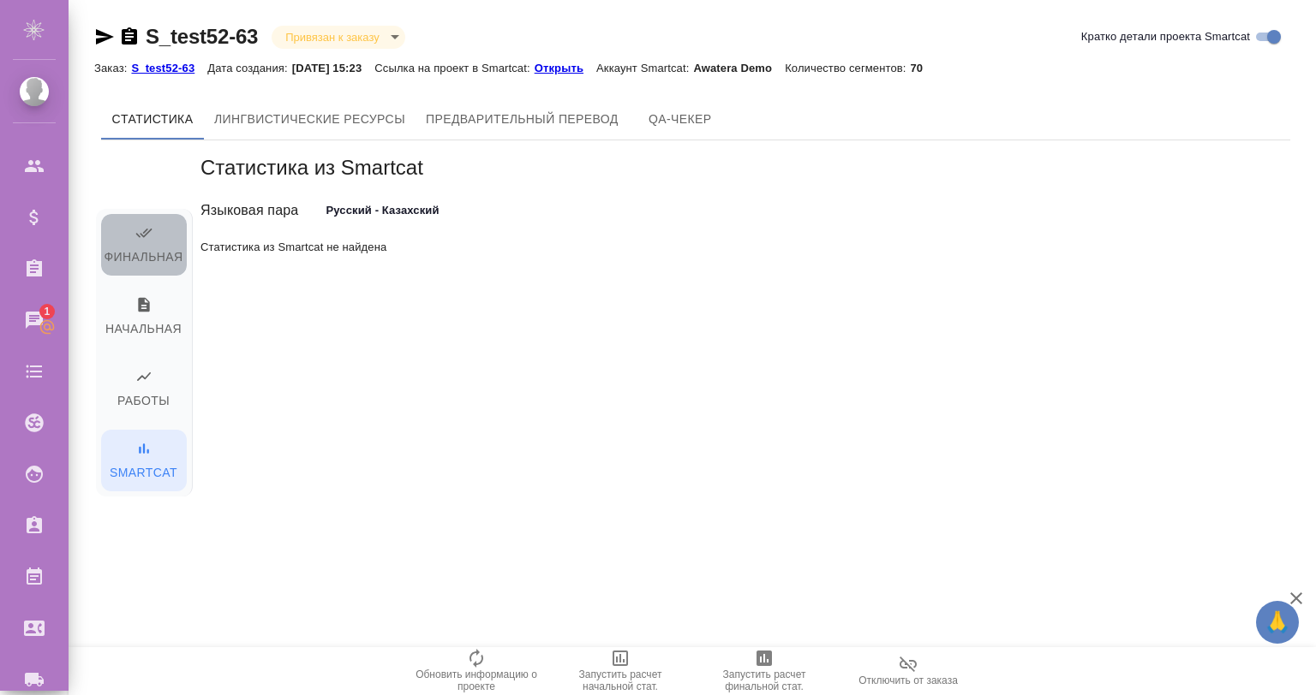
click at [152, 233] on span "Финальная" at bounding box center [143, 246] width 65 height 44
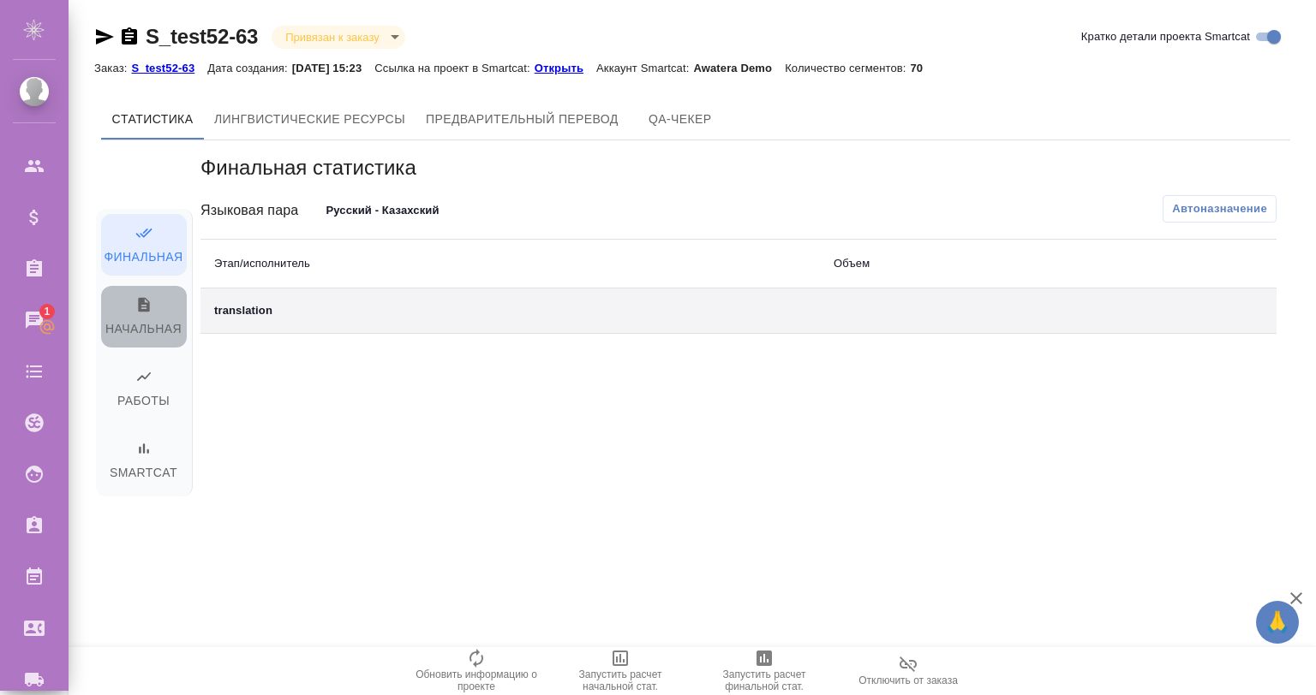
click at [159, 322] on span "Начальная" at bounding box center [143, 318] width 65 height 44
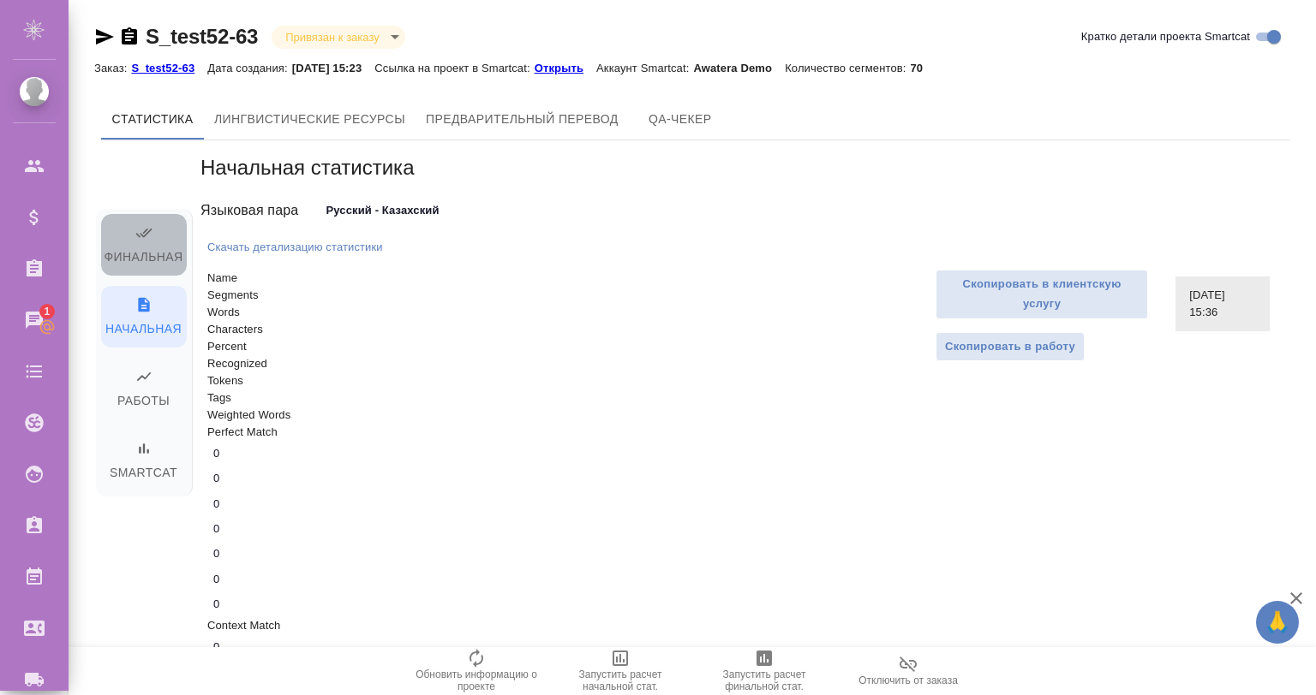
click at [155, 254] on span "Финальная" at bounding box center [143, 246] width 65 height 44
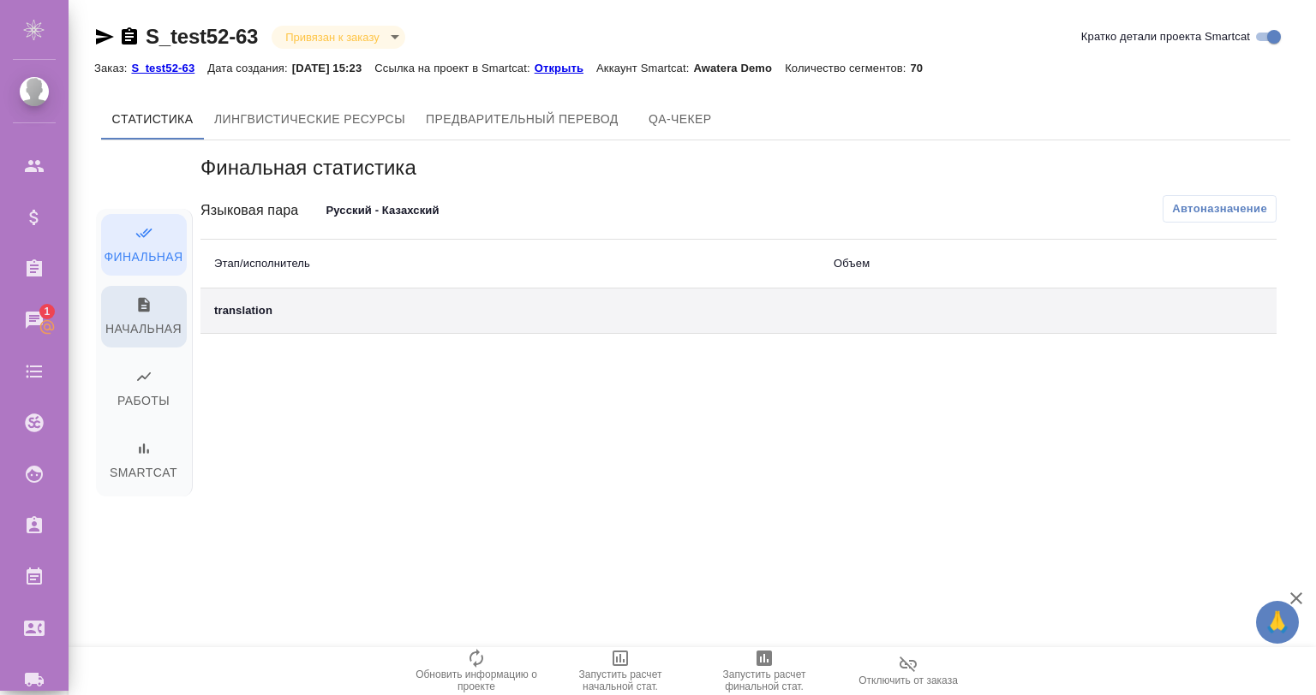
click at [145, 330] on span "Начальная" at bounding box center [143, 318] width 65 height 44
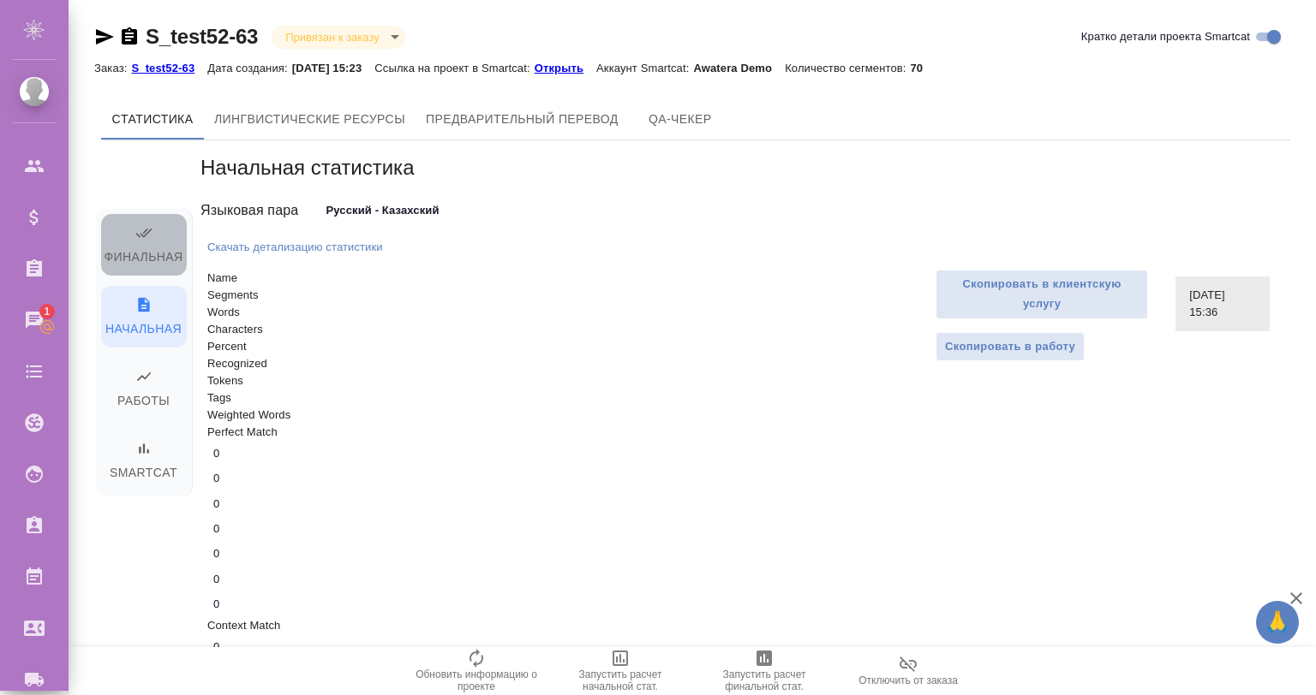
click at [111, 240] on span "Финальная" at bounding box center [143, 246] width 65 height 44
